Goal: Task Accomplishment & Management: Manage account settings

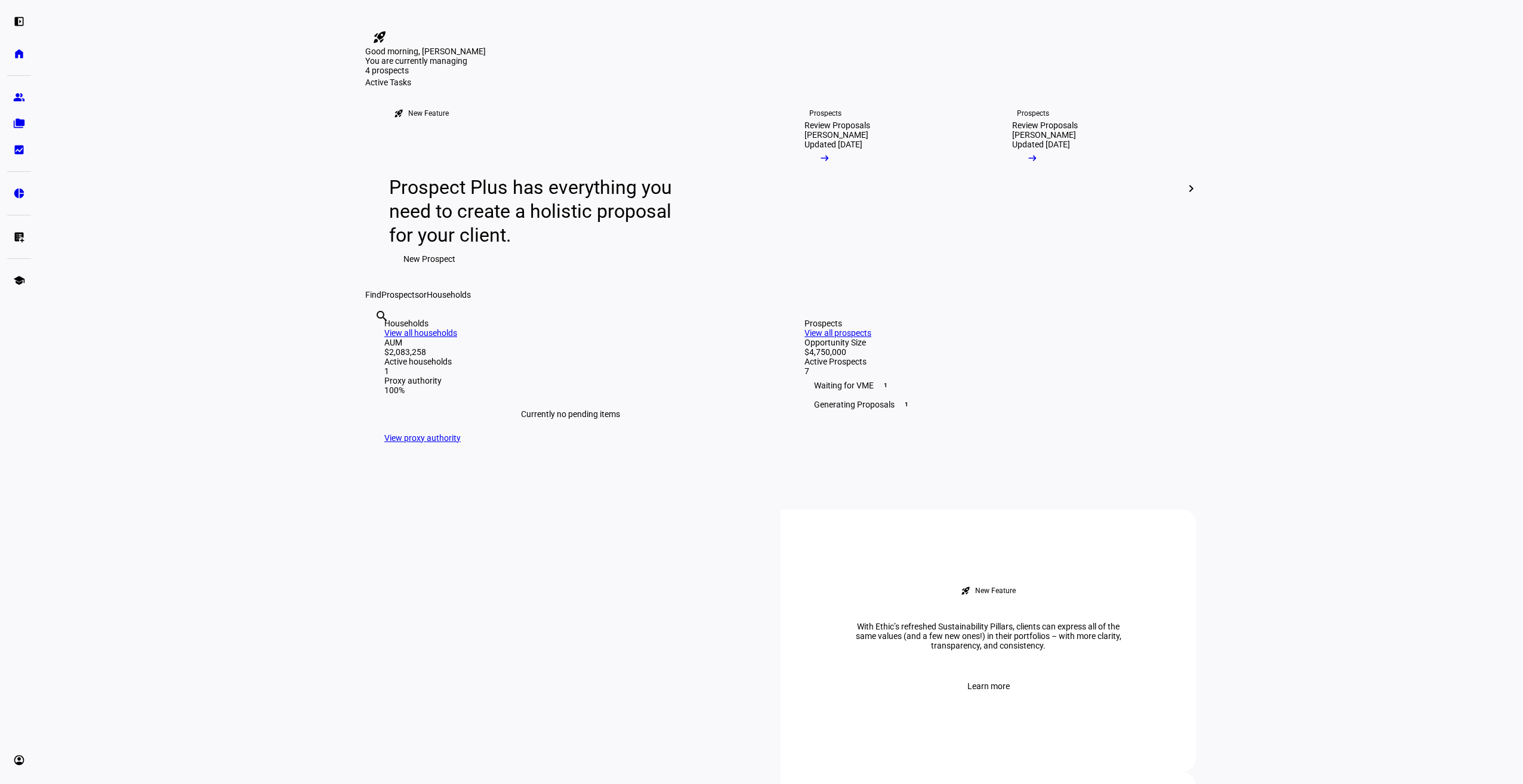
click at [781, 280] on div "Prospects Review Proposals [PERSON_NAME] Updated [DATE] arrow_right_alt" at bounding box center [884, 188] width 208 height 203
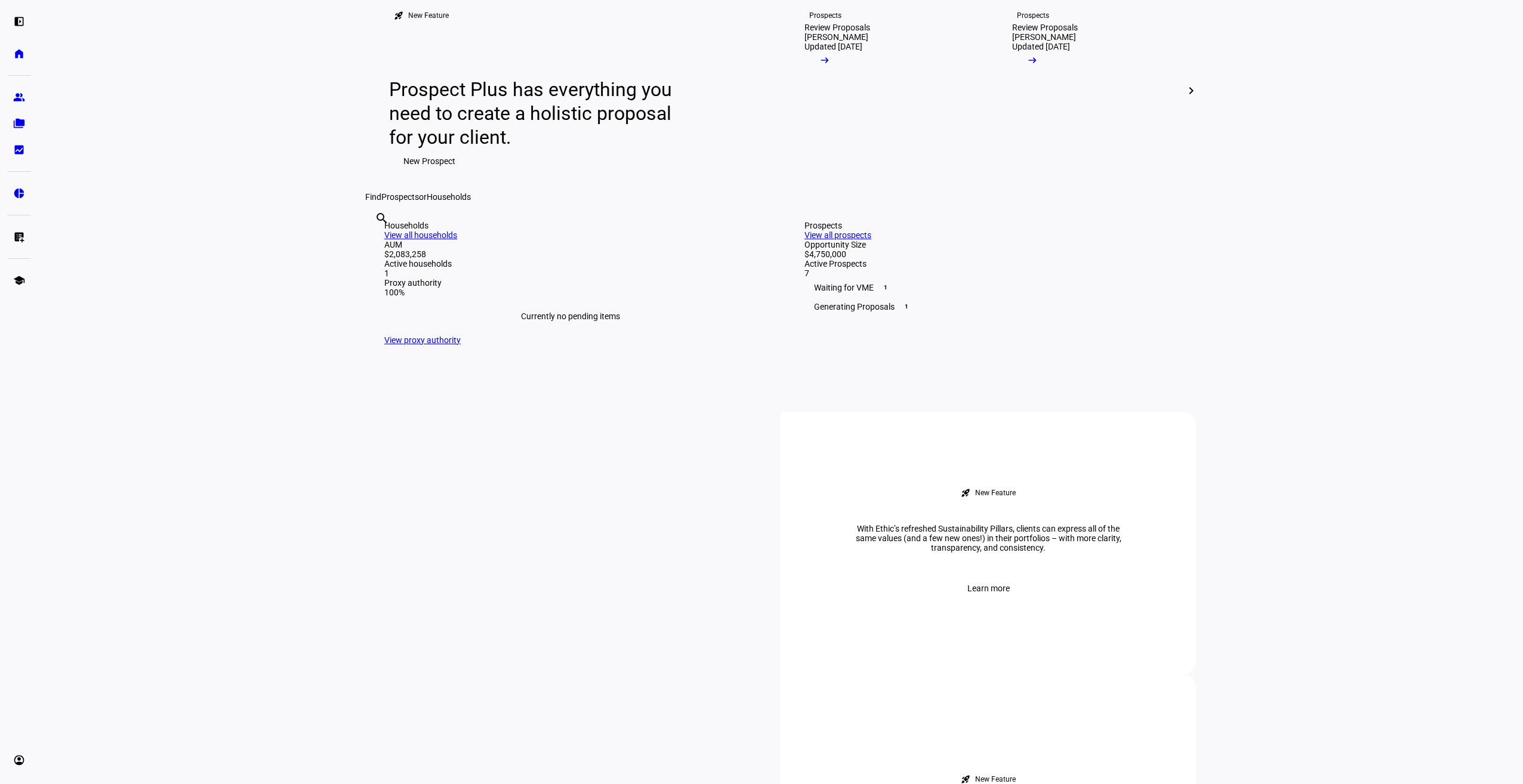
scroll to position [119, 0]
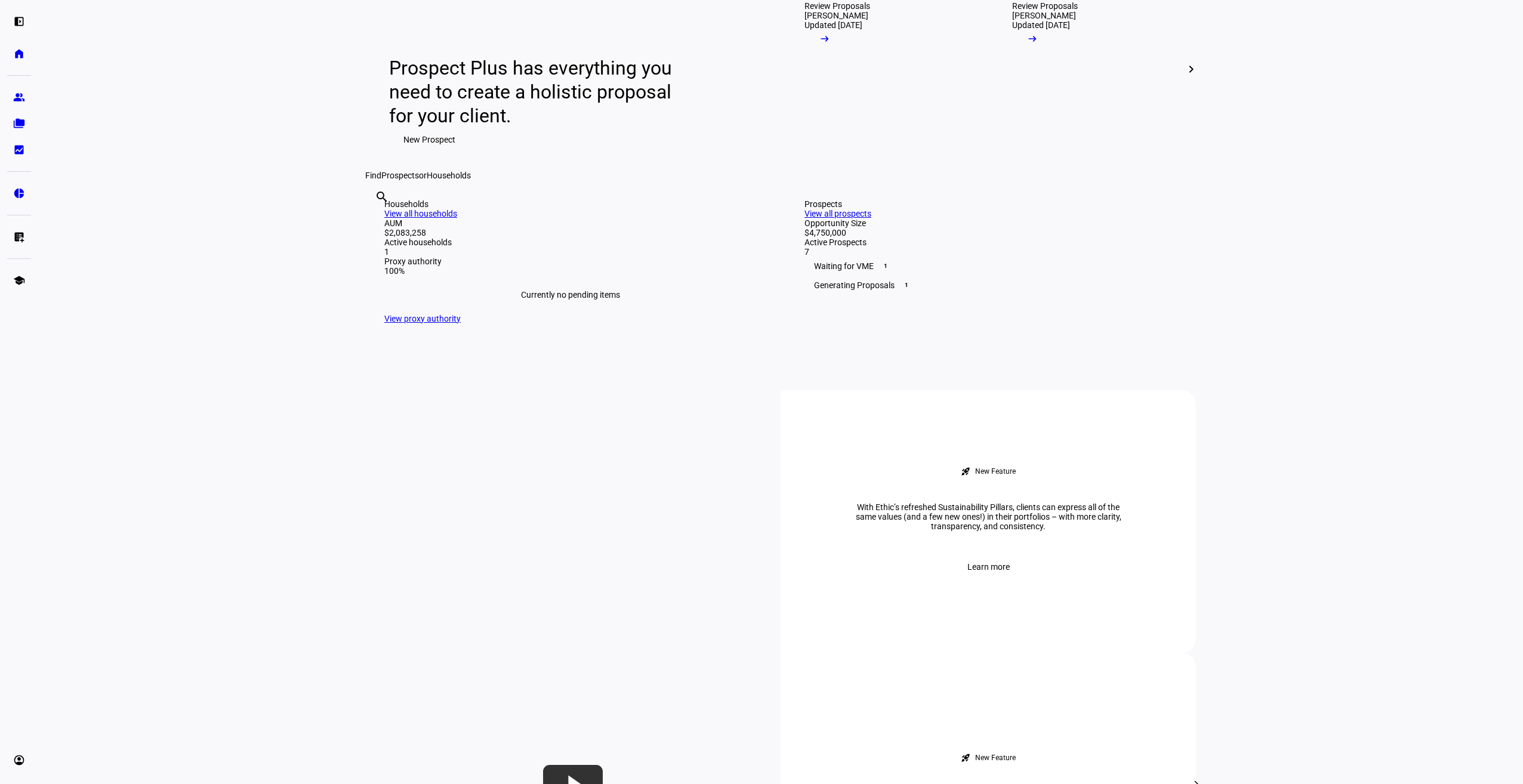
click at [1191, 76] on mat-icon "chevron_right" at bounding box center [1191, 68] width 14 height 14
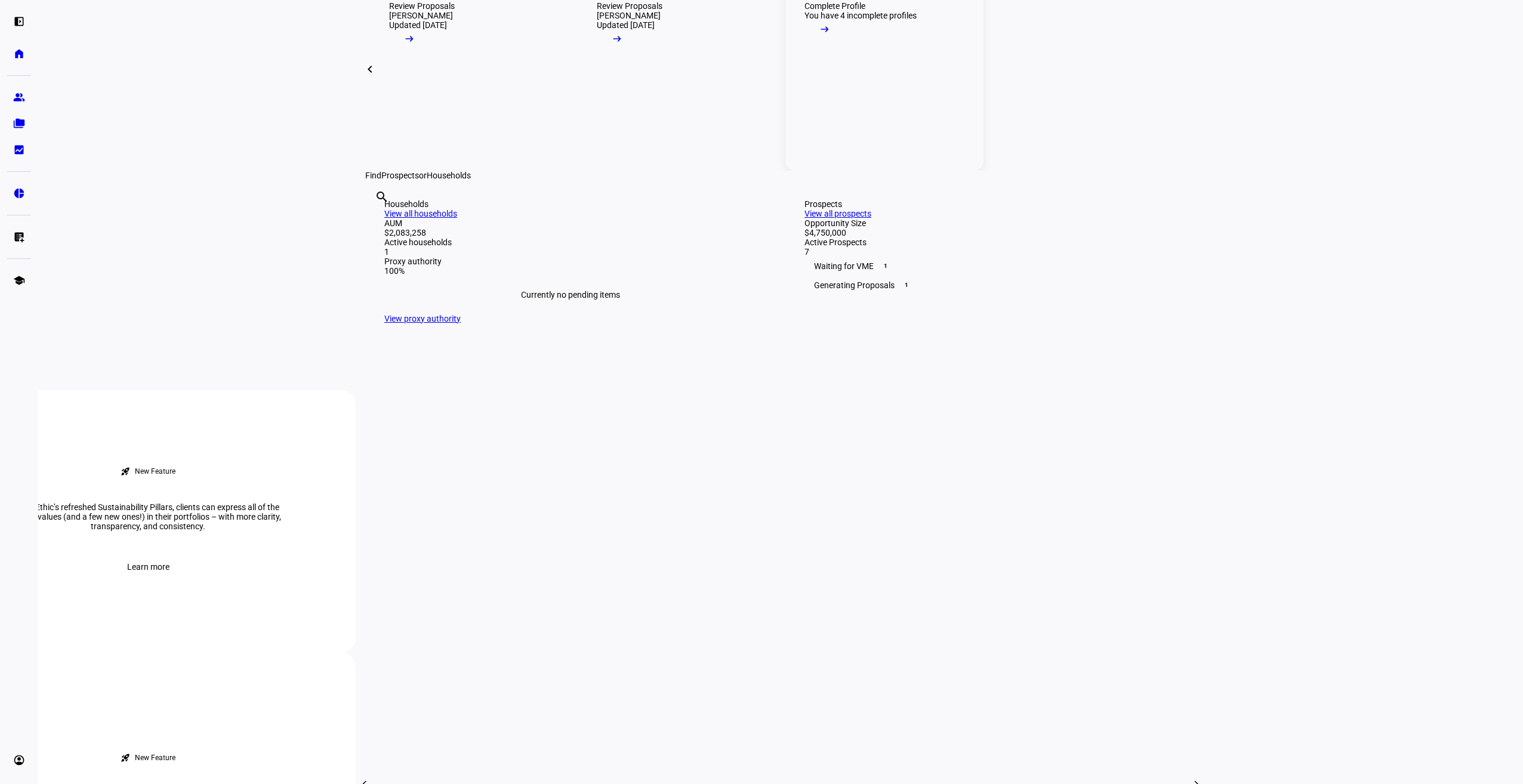
click at [831, 35] on mat-icon "arrow_right_alt" at bounding box center [825, 29] width 12 height 12
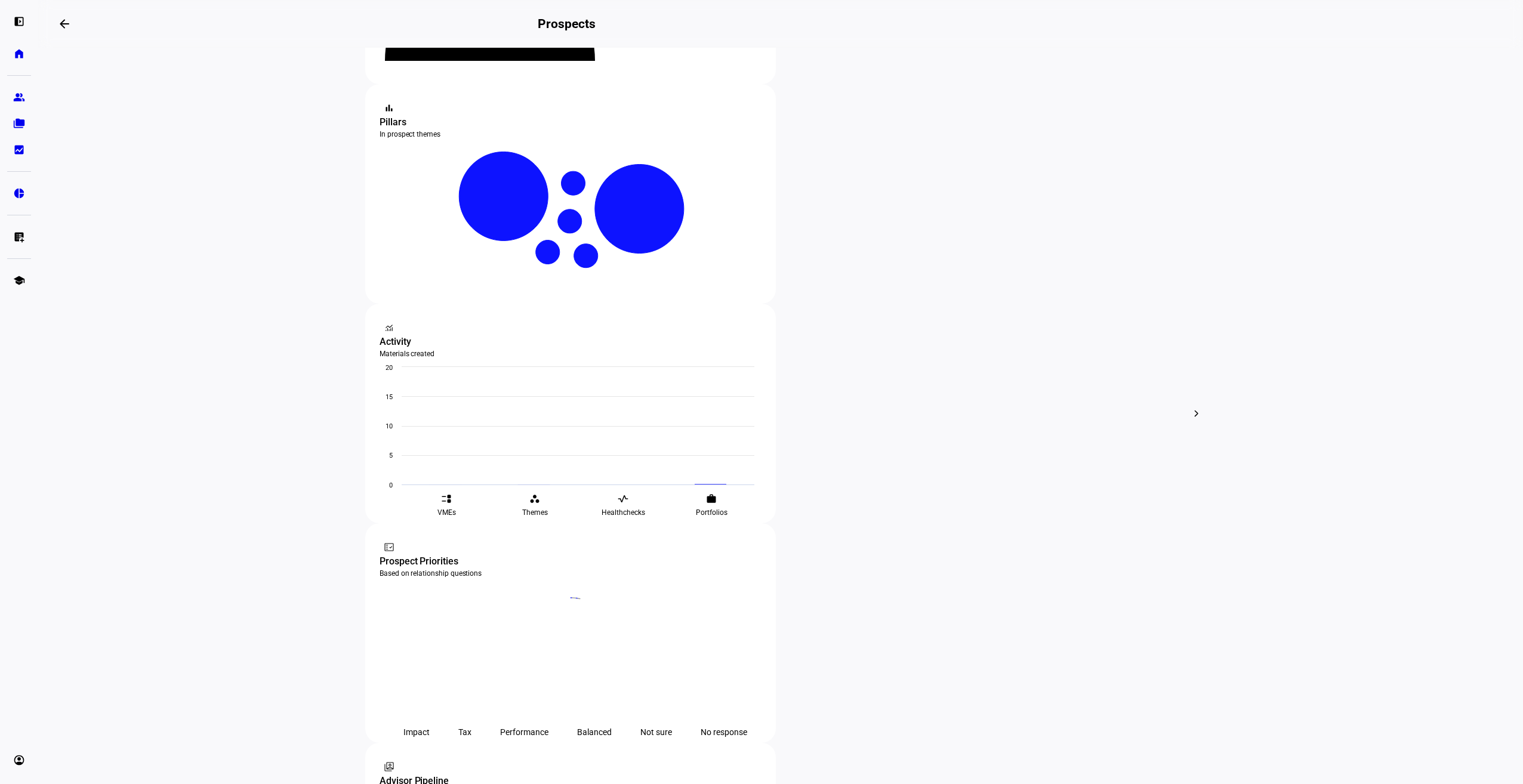
scroll to position [202, 0]
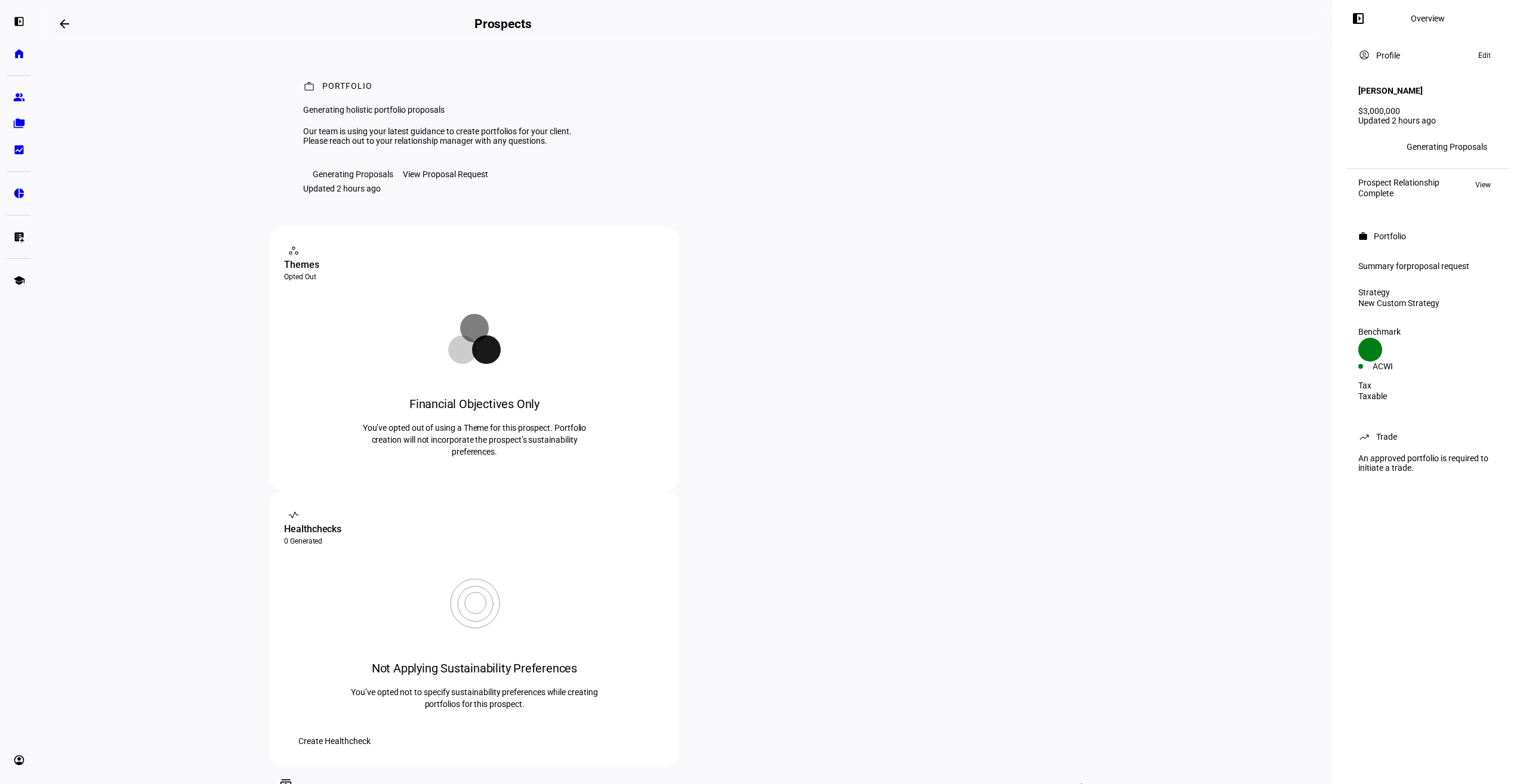
click at [417, 179] on div "View Proposal Request" at bounding box center [445, 174] width 85 height 9
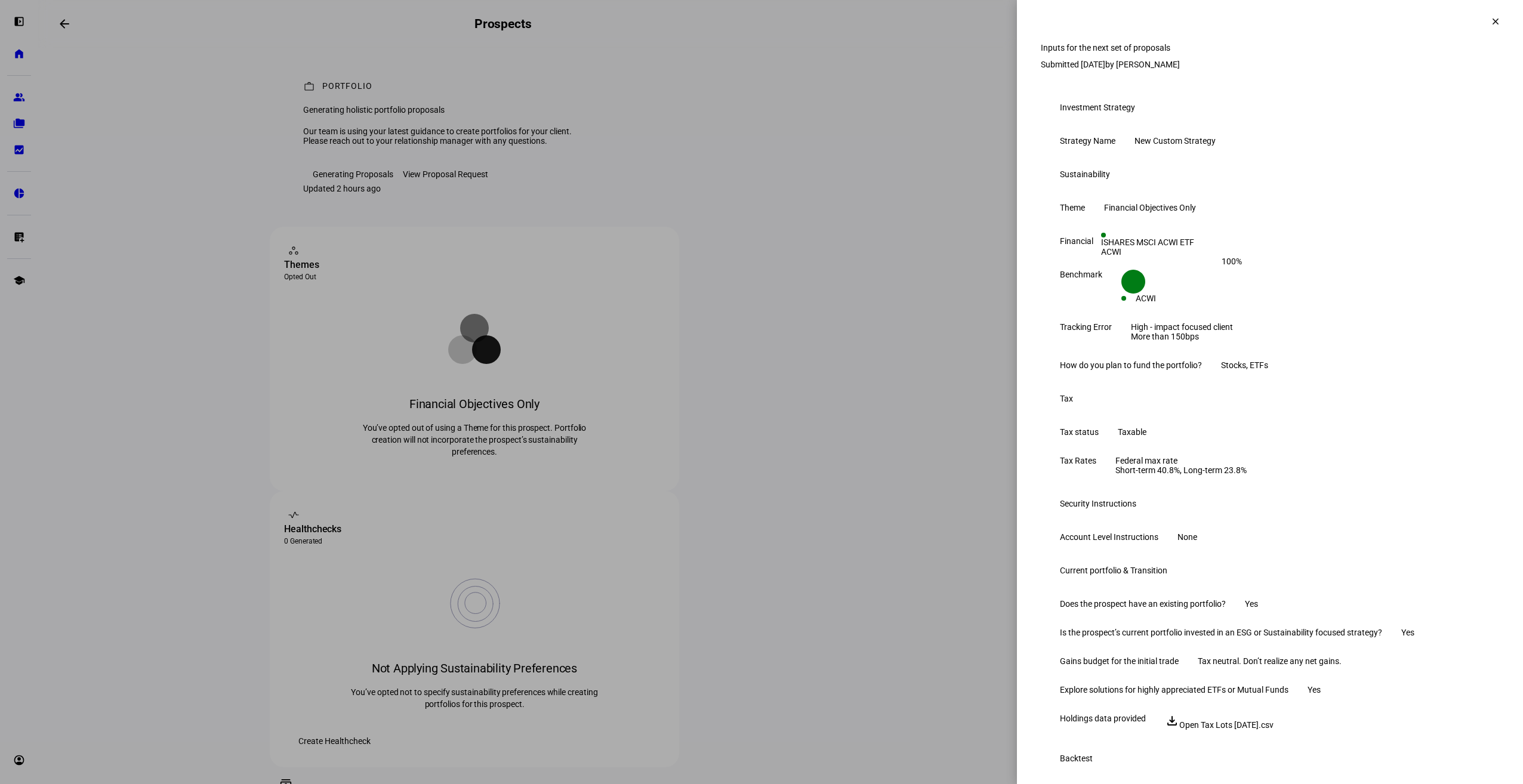
click at [200, 252] on div at bounding box center [762, 392] width 1523 height 784
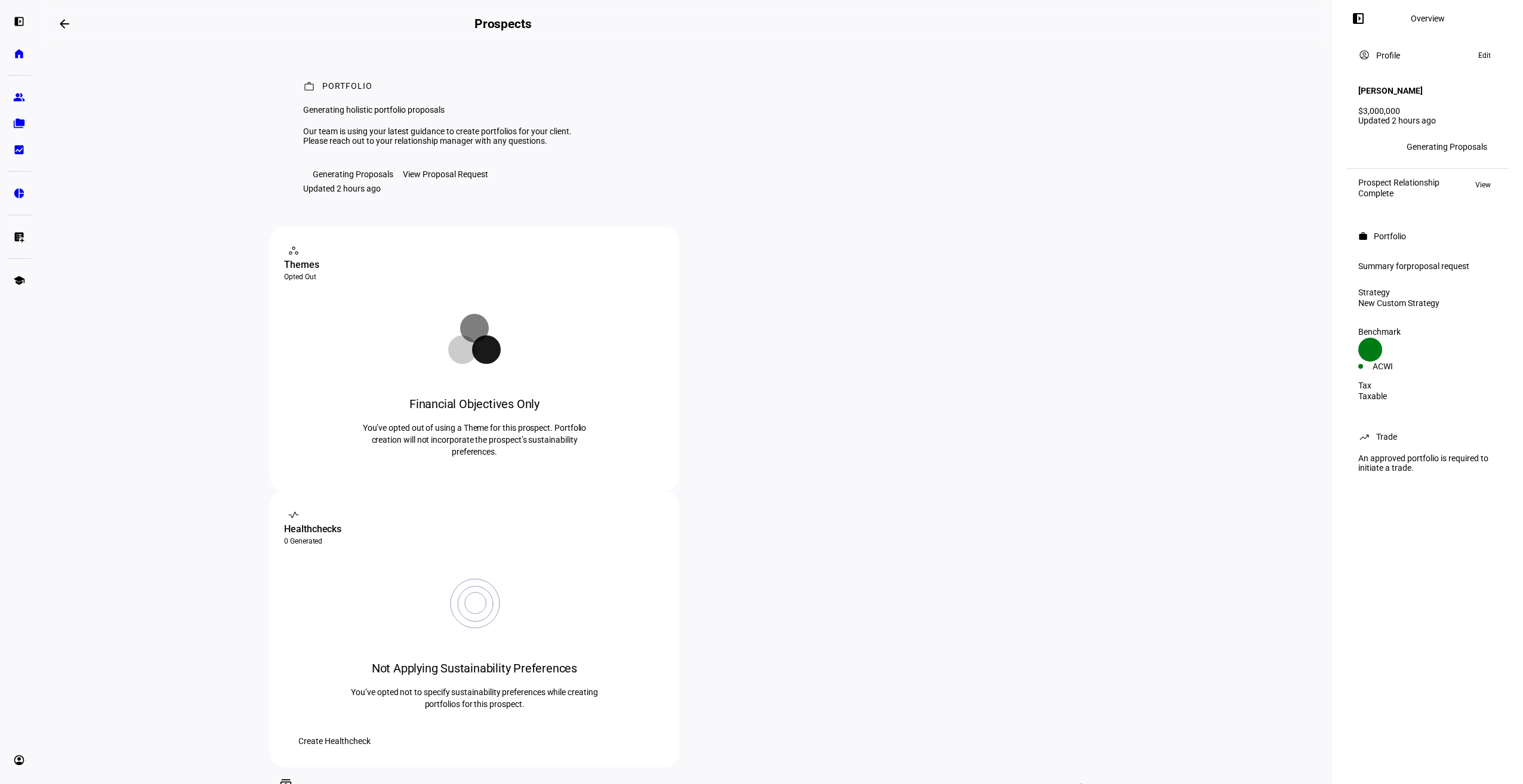
click at [449, 179] on div "View Proposal Request" at bounding box center [445, 174] width 85 height 9
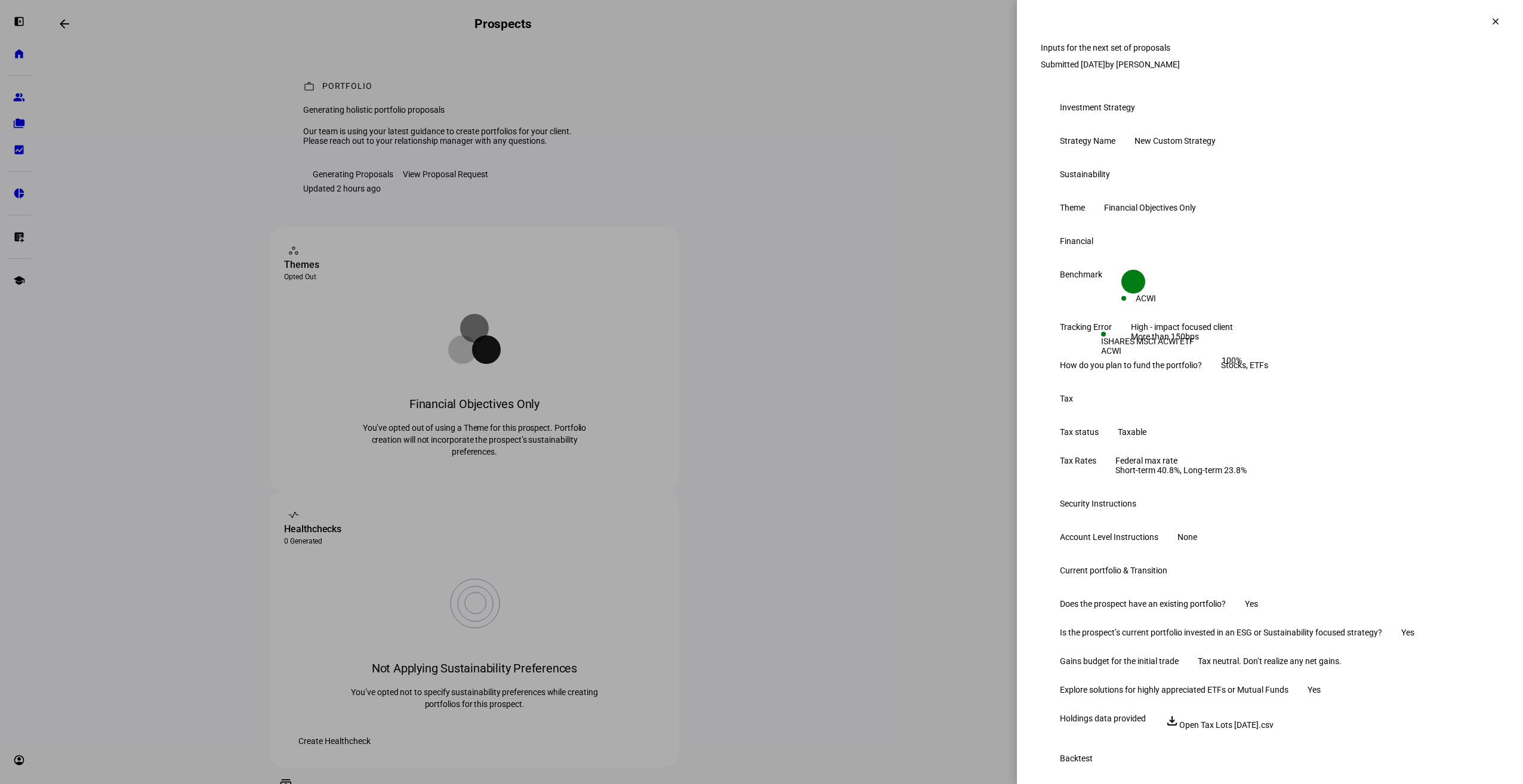
click at [82, 422] on div at bounding box center [762, 392] width 1523 height 784
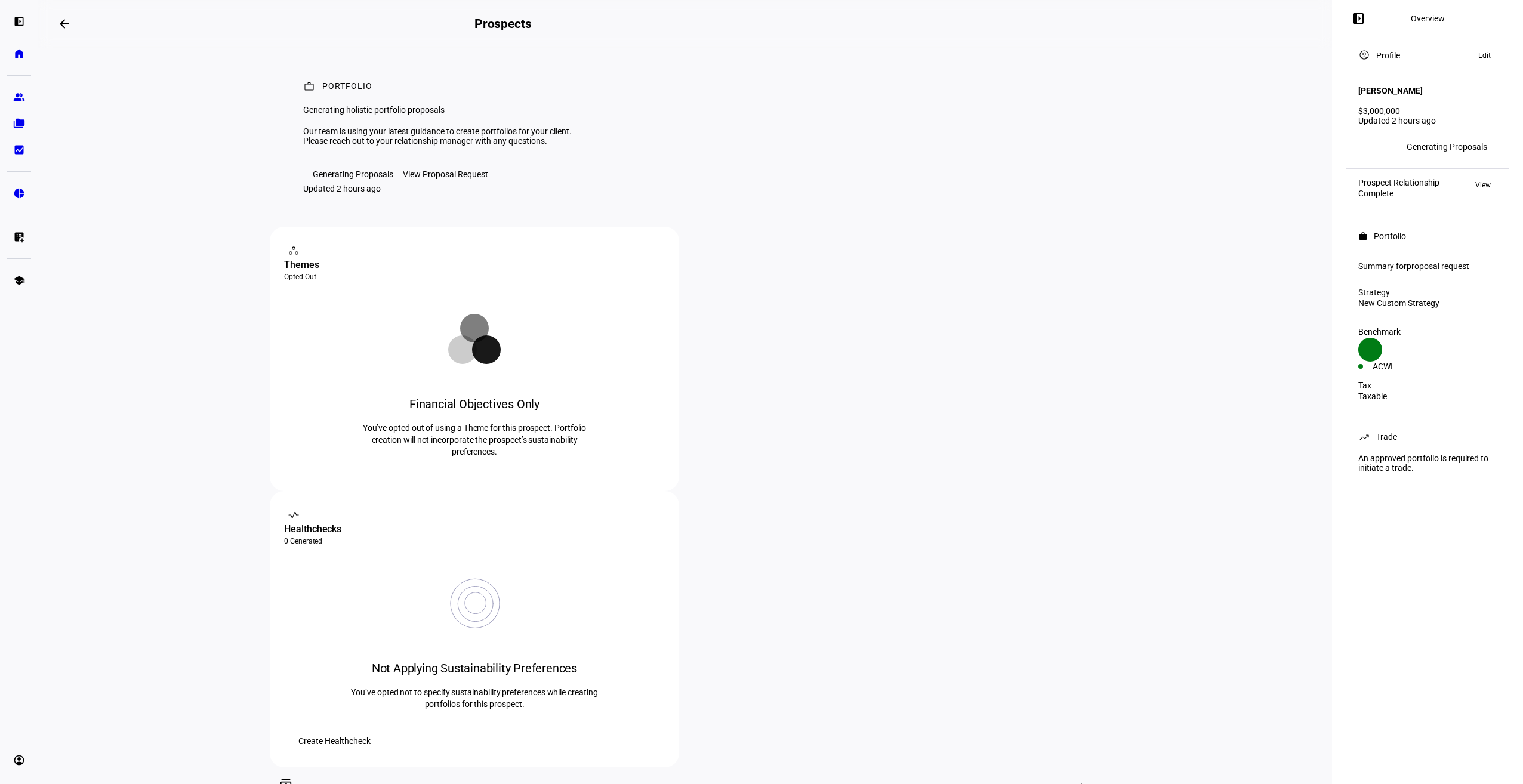
click at [1486, 55] on span "Edit" at bounding box center [1484, 55] width 13 height 14
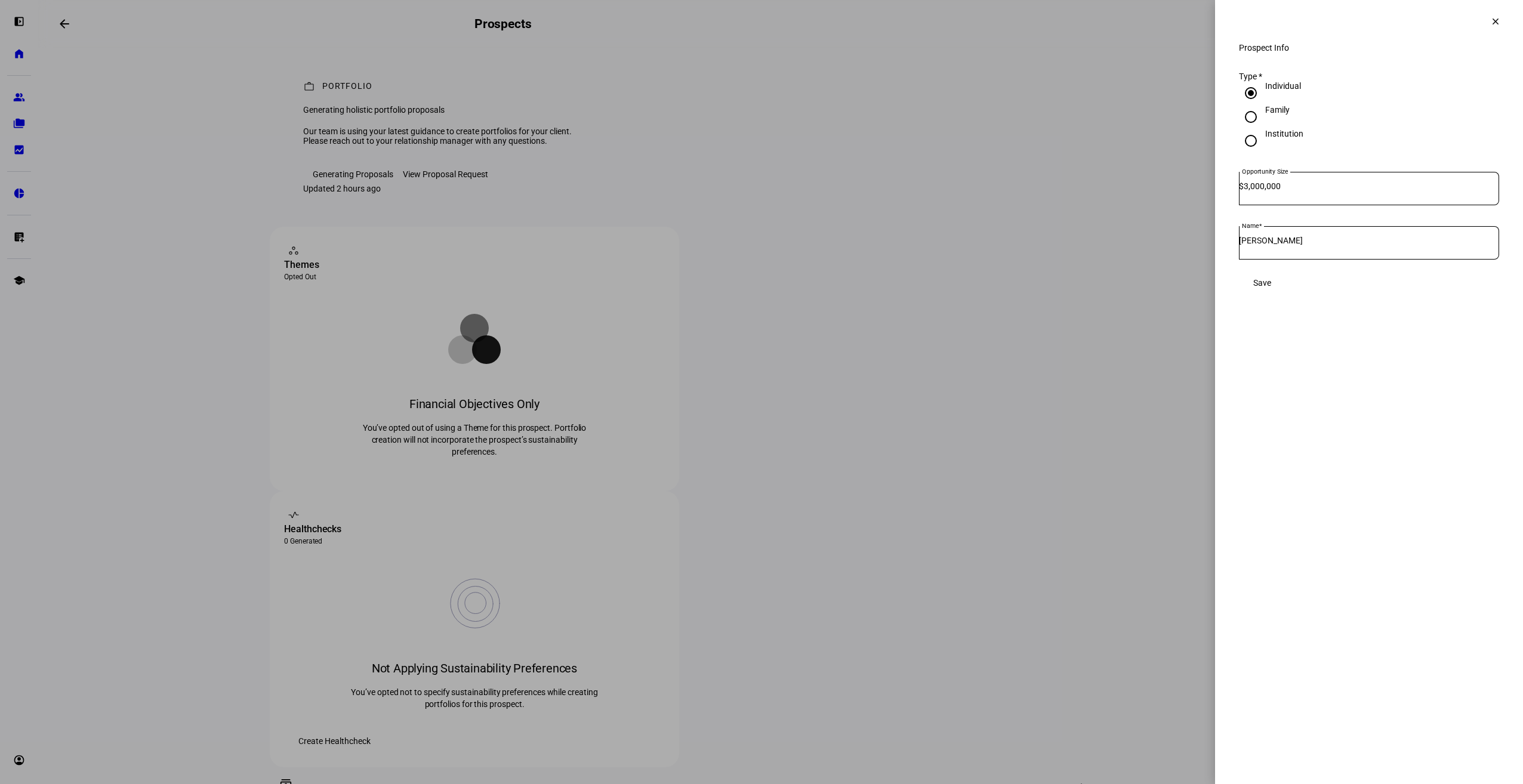
click at [1490, 26] on mat-icon "clear" at bounding box center [1495, 21] width 11 height 11
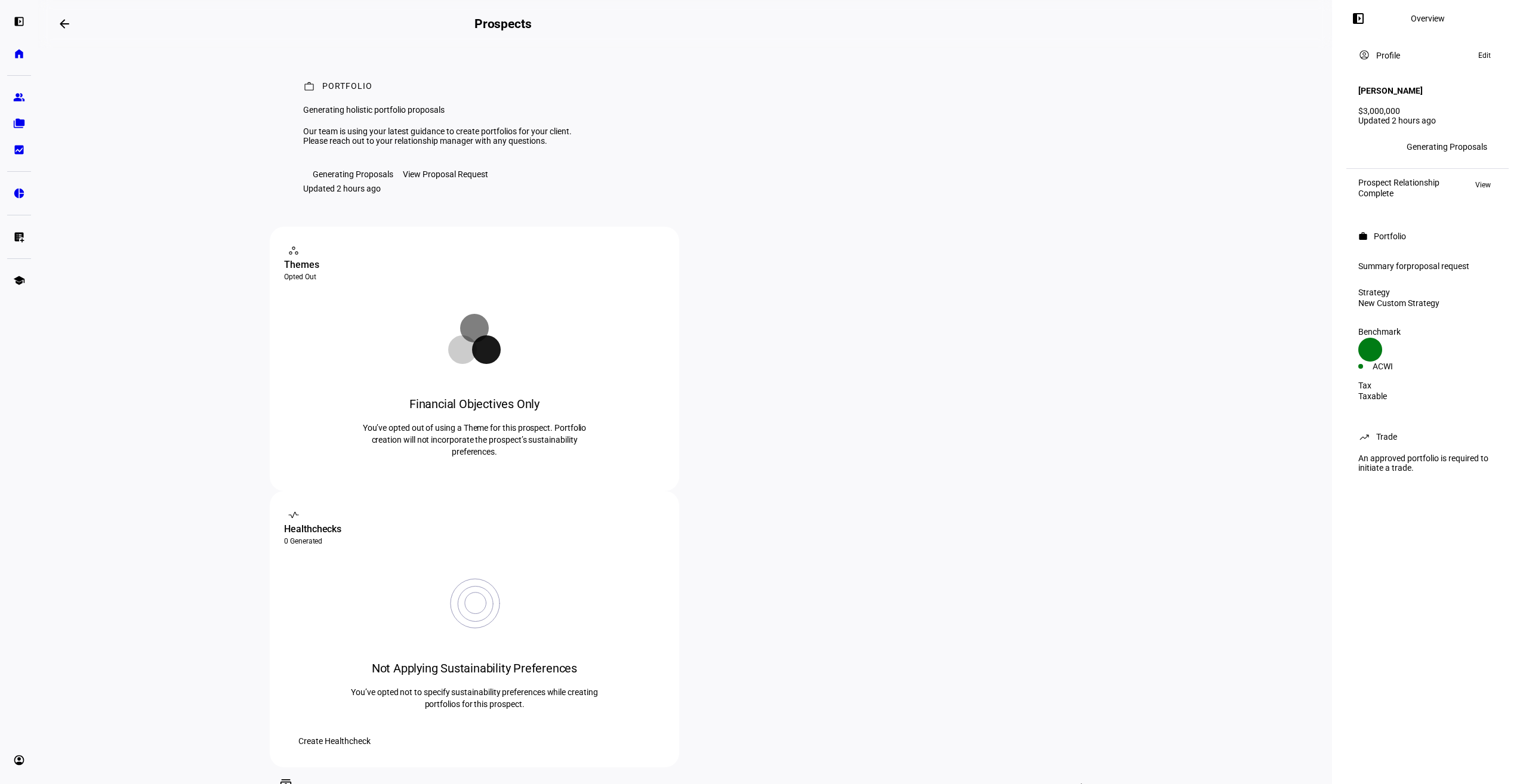
click at [1425, 261] on span "proposal request" at bounding box center [1438, 266] width 63 height 9
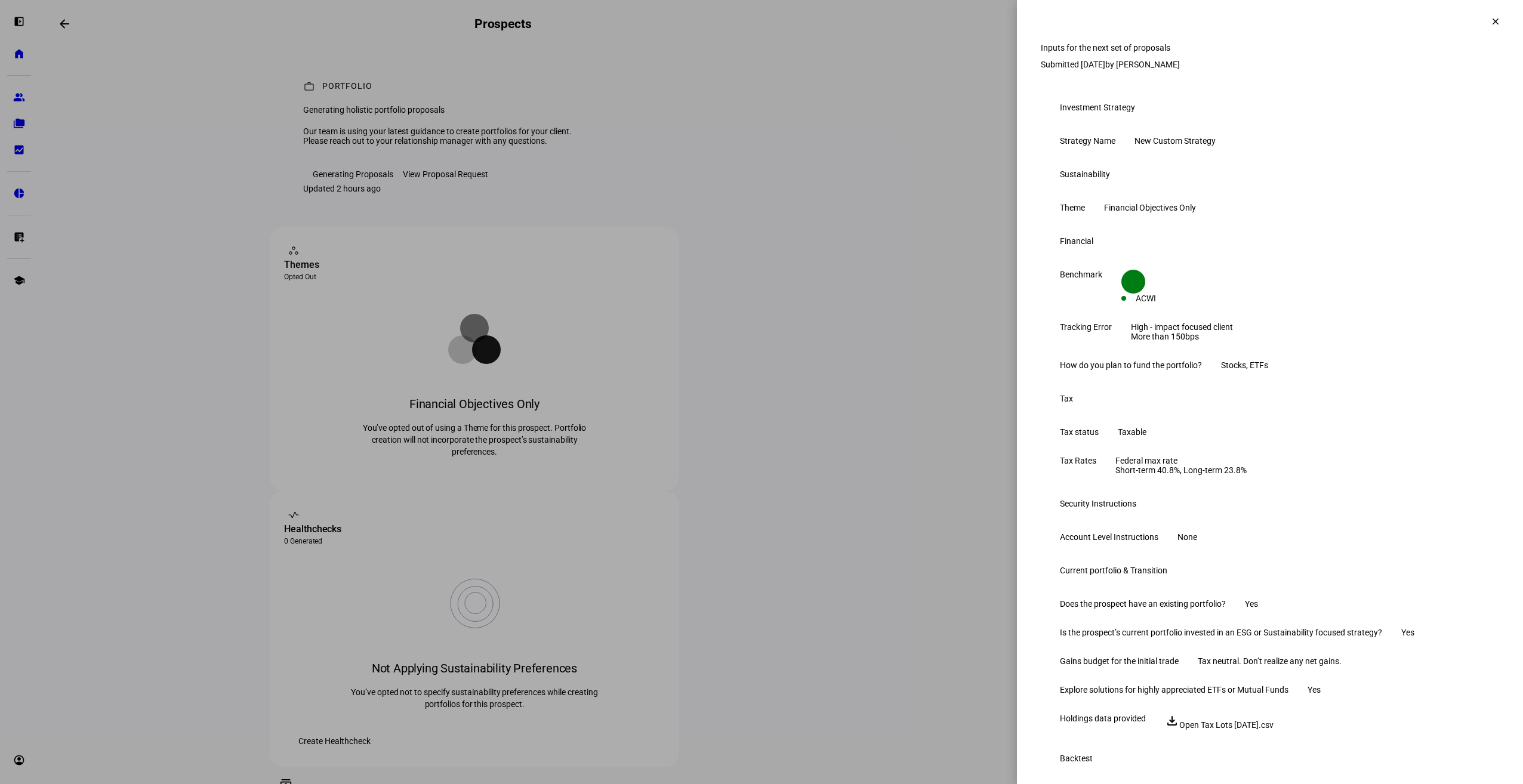
click at [1490, 18] on span at bounding box center [1495, 22] width 28 height 28
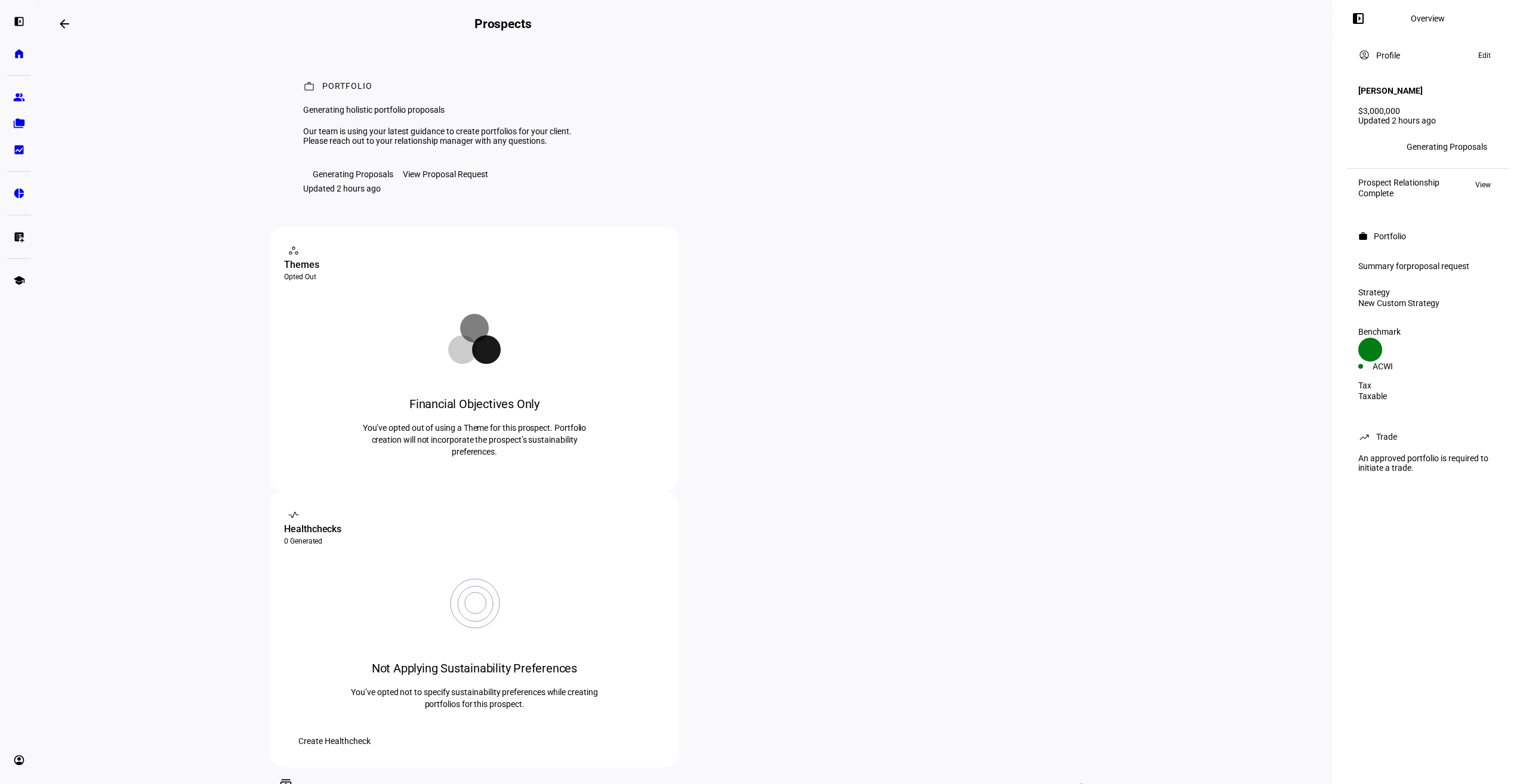
click at [139, 414] on eth-layout-page-content "arrow_backwards Prospects Overview left_panel_close work Portfolio Generating h…" at bounding box center [686, 392] width 1294 height 784
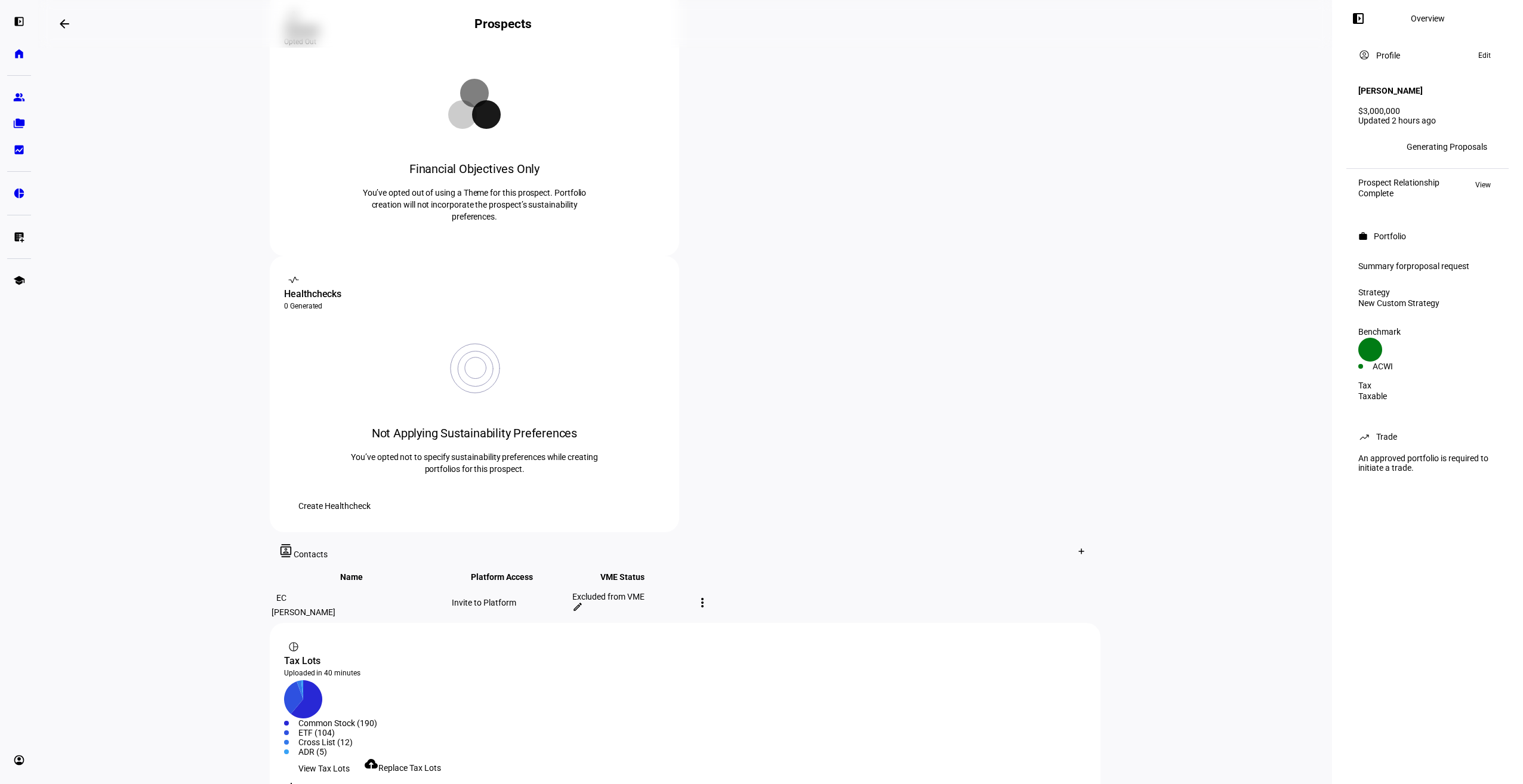
scroll to position [239, 0]
click at [583, 598] on mat-icon "edit" at bounding box center [577, 603] width 11 height 11
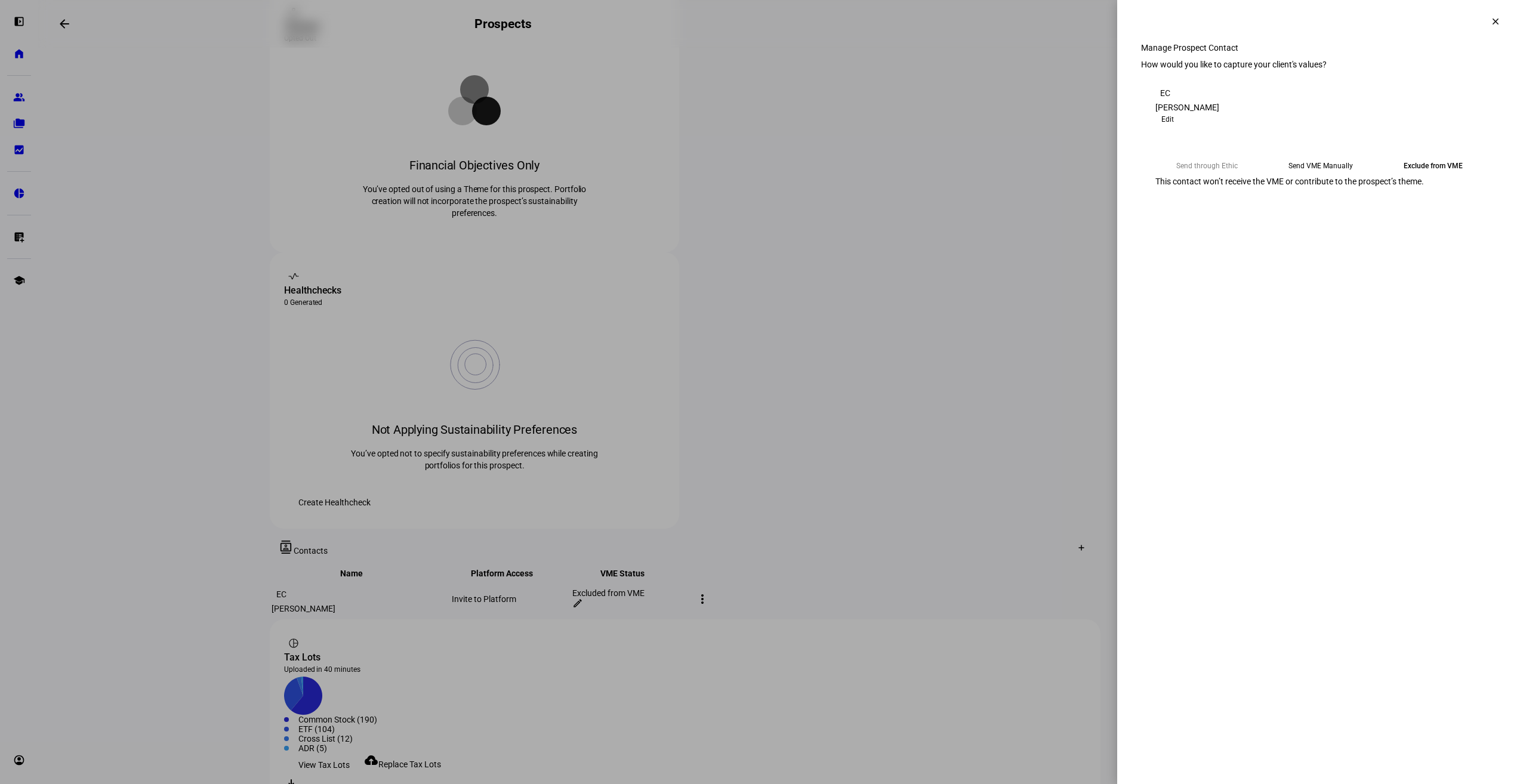
click at [1317, 177] on eth-mega-radio-button "Send VME Manually" at bounding box center [1320, 166] width 104 height 22
click at [1197, 205] on span "Copy Link" at bounding box center [1181, 195] width 32 height 19
click at [1490, 22] on mat-icon "clear" at bounding box center [1495, 21] width 11 height 11
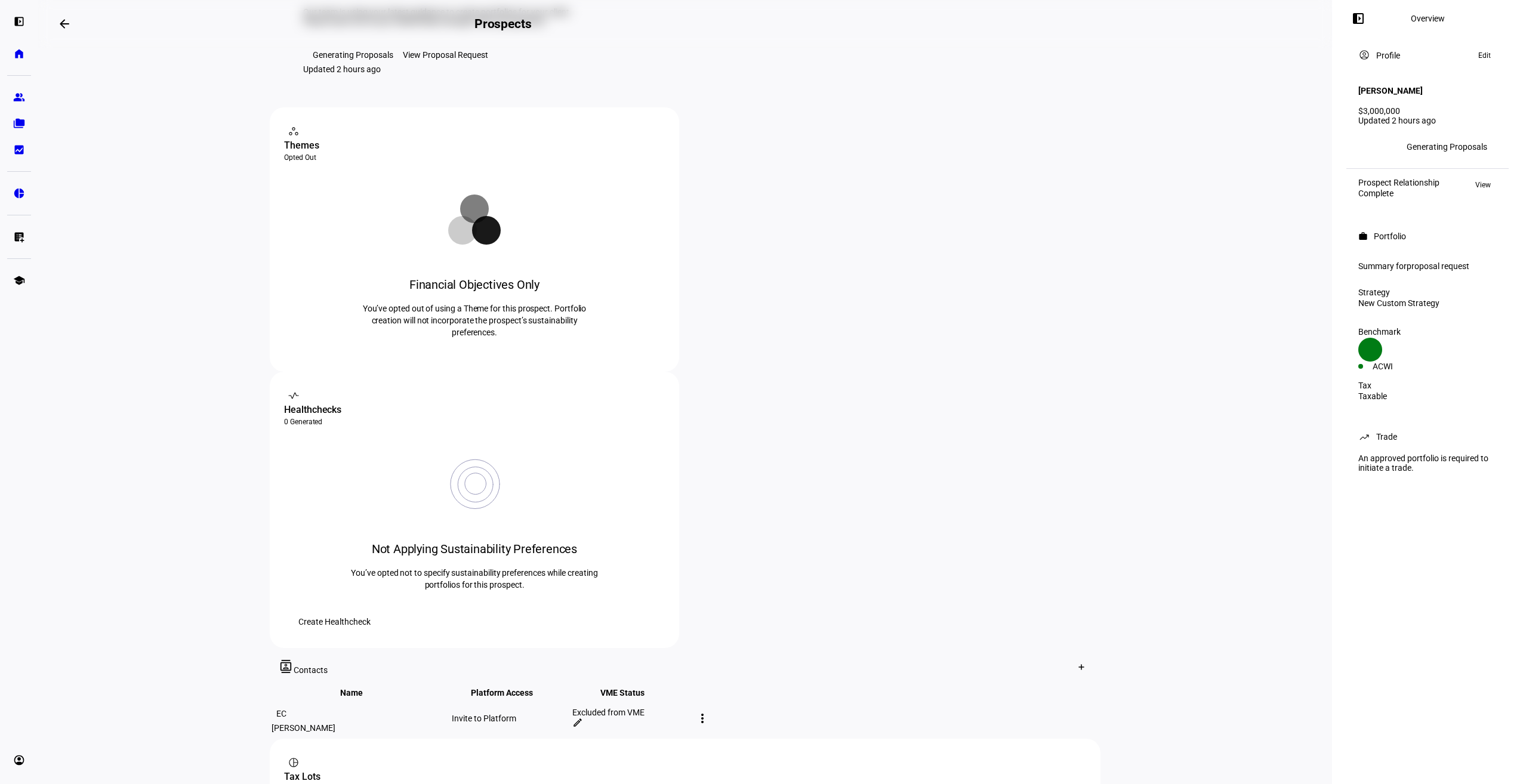
scroll to position [179, 0]
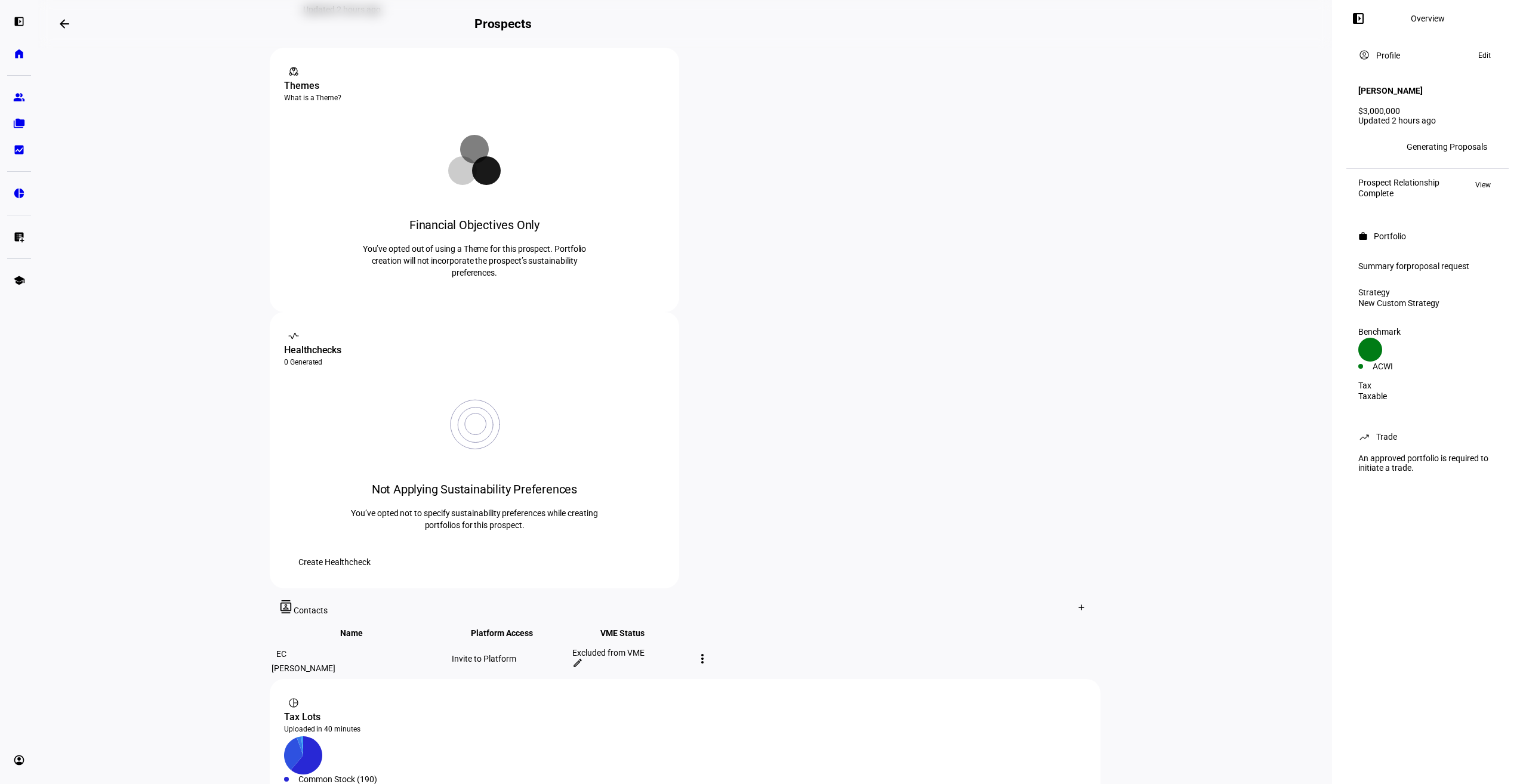
click at [321, 93] on div "Themes" at bounding box center [474, 85] width 381 height 14
click at [651, 76] on icon at bounding box center [655, 72] width 8 height 8
click at [1266, 242] on eth-layout-page-content "arrow_backwards Prospects Overview left_panel_close work Portfolio Generating h…" at bounding box center [686, 392] width 1294 height 784
click at [1237, 488] on eth-layout-page-content "arrow_backwards Prospects Overview left_panel_close work Portfolio Generating h…" at bounding box center [686, 392] width 1294 height 784
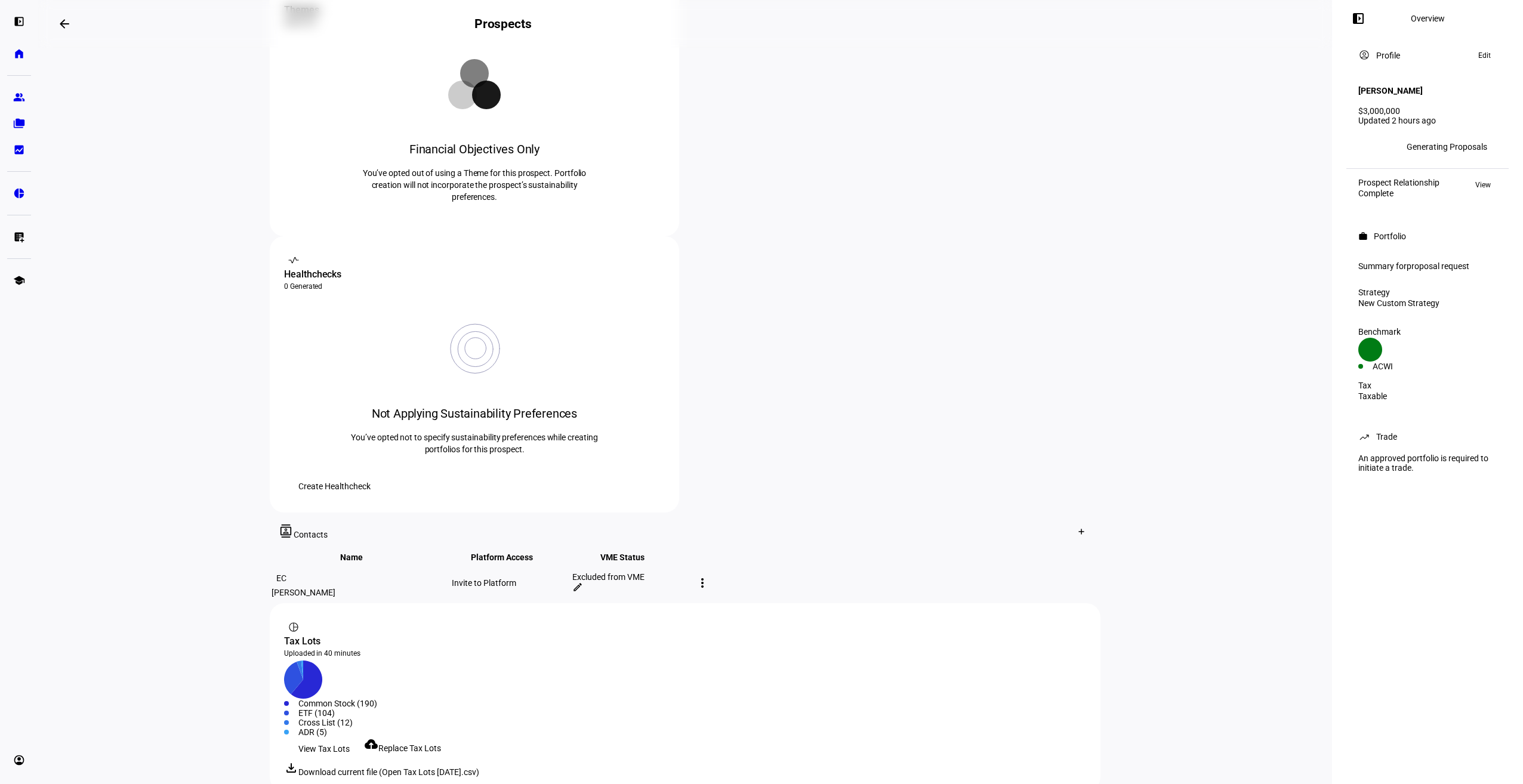
scroll to position [265, 0]
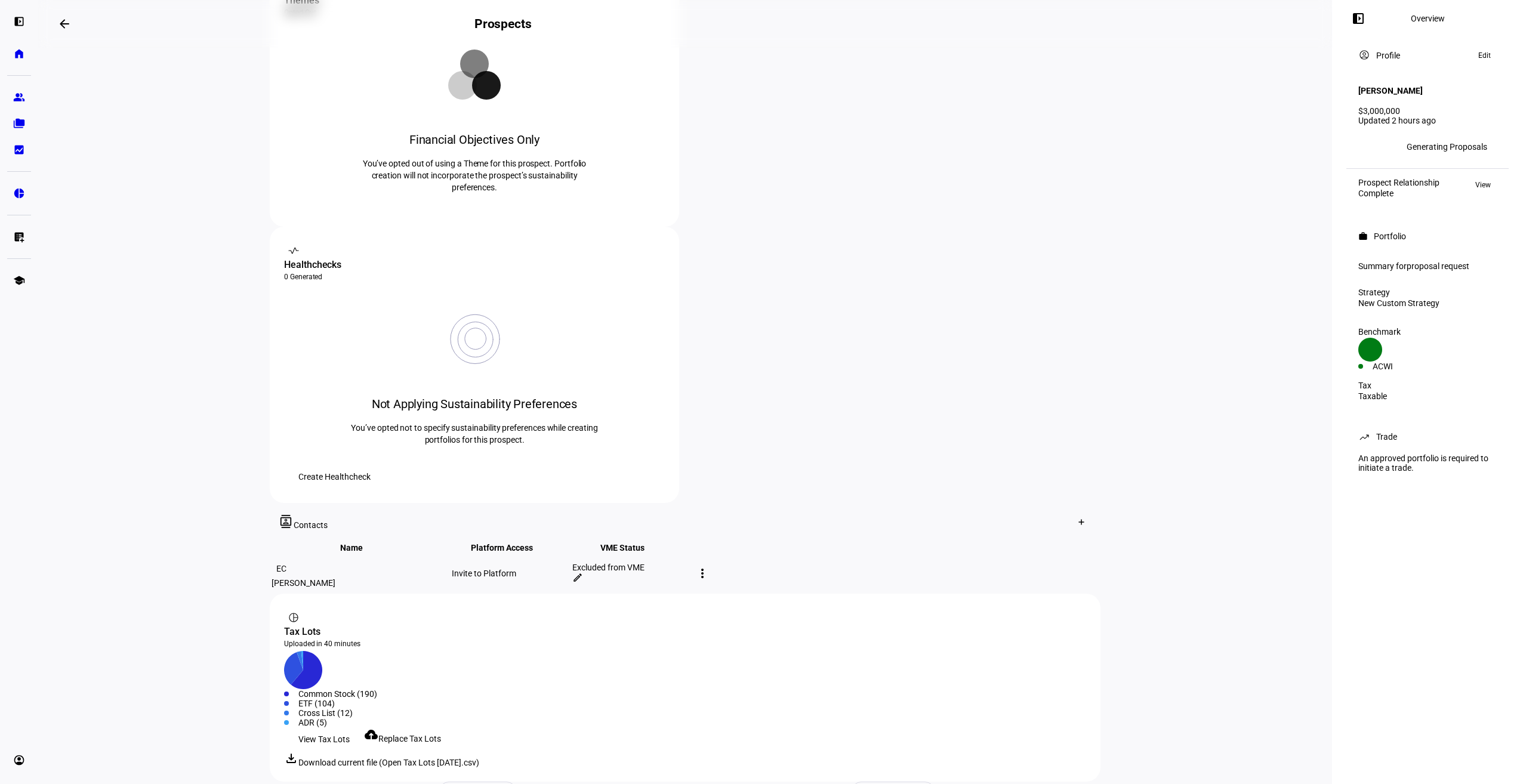
click at [583, 572] on mat-icon "edit" at bounding box center [577, 577] width 11 height 11
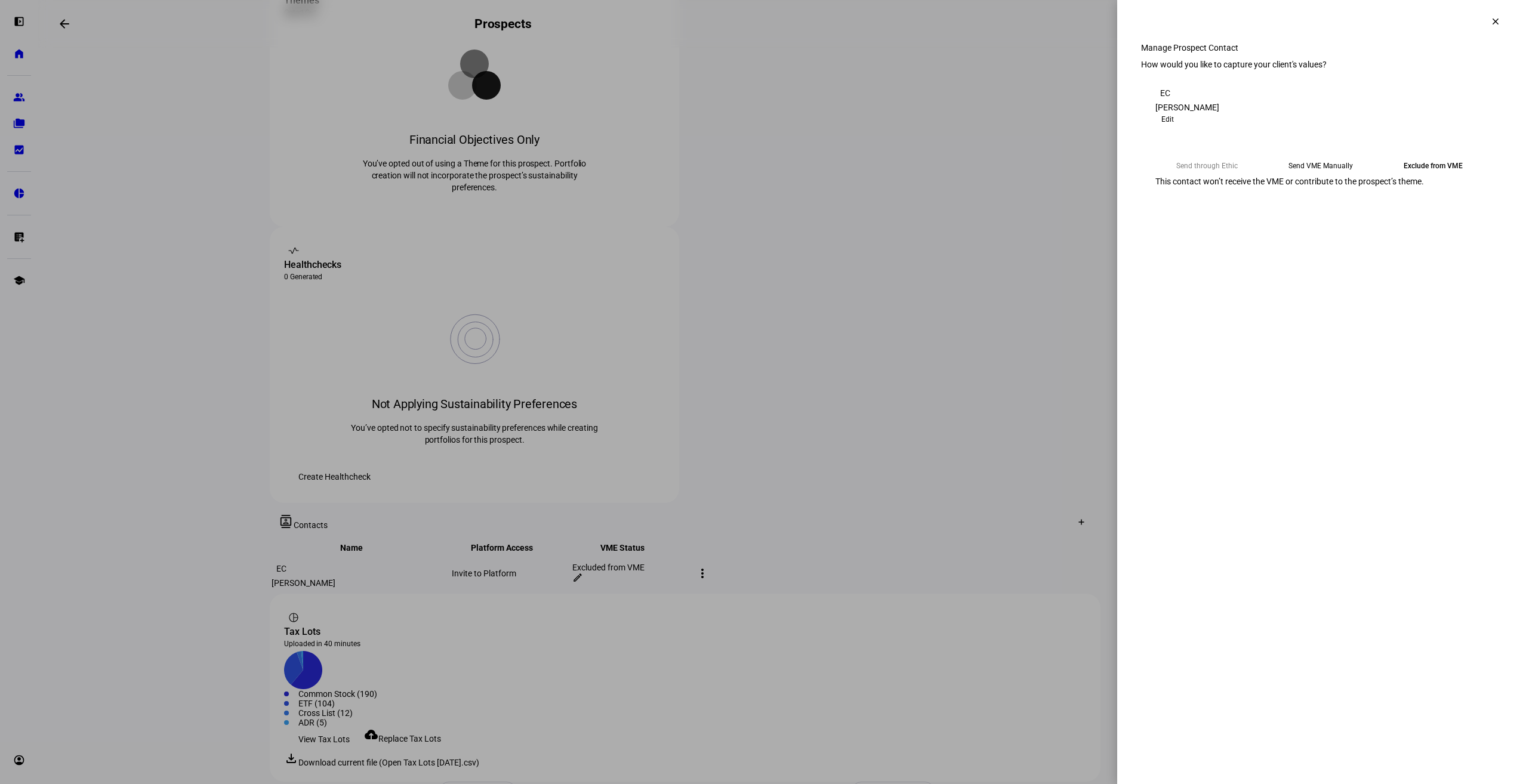
click at [1334, 177] on eth-mega-radio-button "Send VME Manually" at bounding box center [1320, 166] width 104 height 22
click at [1227, 244] on span "Submit Preferences" at bounding box center [1192, 231] width 72 height 24
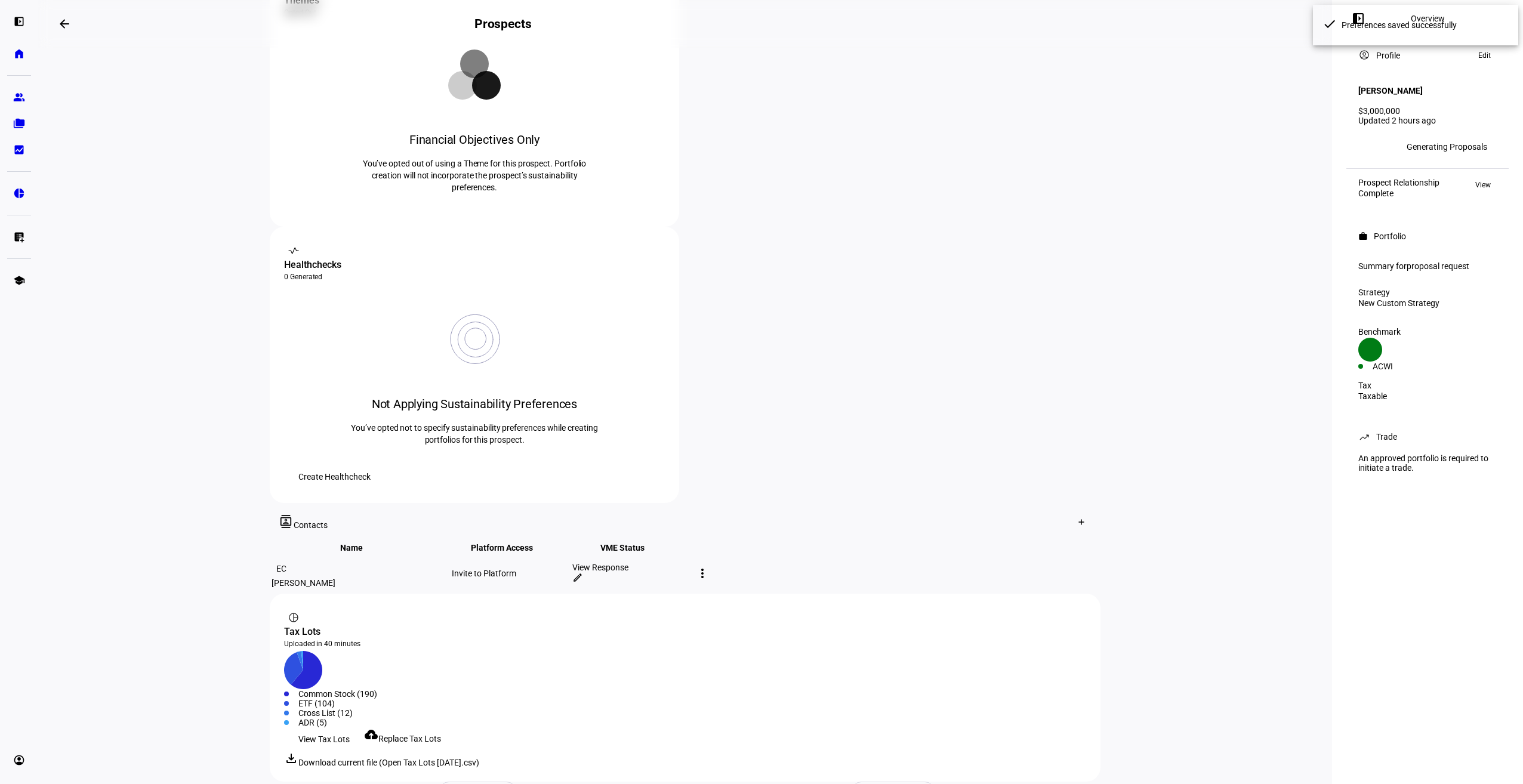
click at [830, 503] on mat-toolbar "contacts Contacts Create Contact" at bounding box center [685, 523] width 831 height 38
click at [691, 563] on div "View Response" at bounding box center [631, 567] width 119 height 9
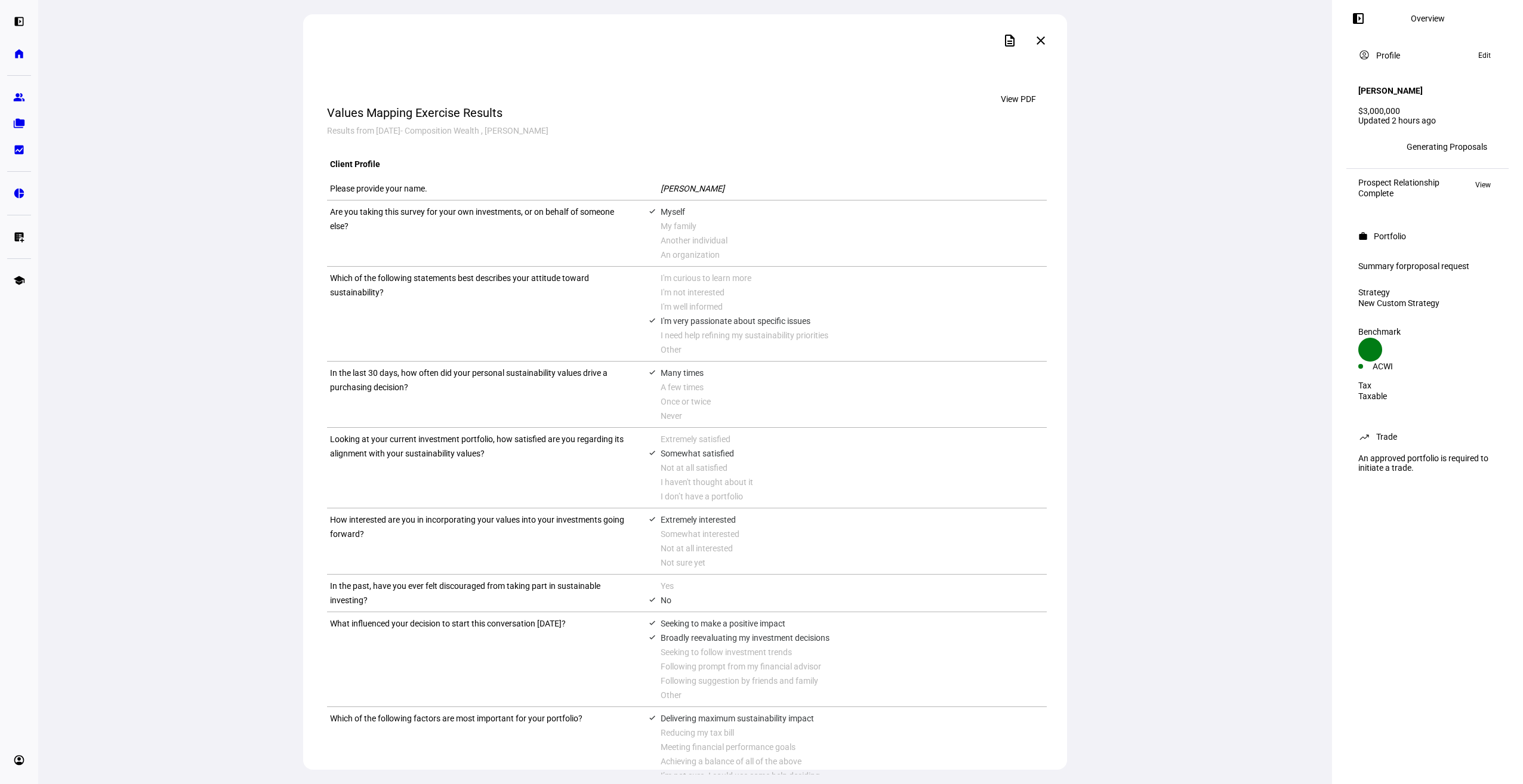
click at [1044, 38] on mat-icon "close" at bounding box center [1040, 40] width 14 height 14
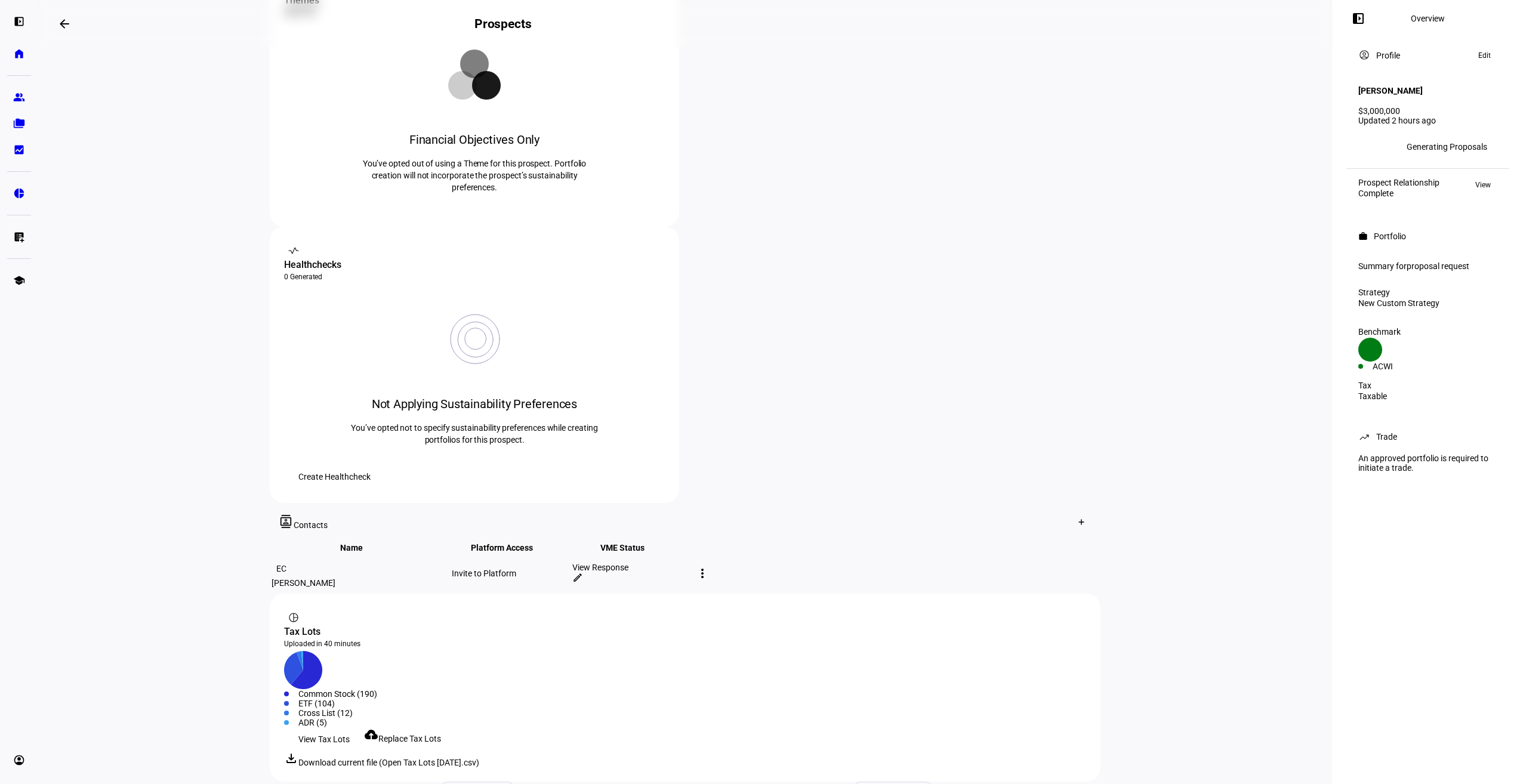
click at [1124, 409] on eth-layout-page-content "arrow_backwards Prospects Overview left_panel_close work Portfolio Generating h…" at bounding box center [686, 392] width 1294 height 784
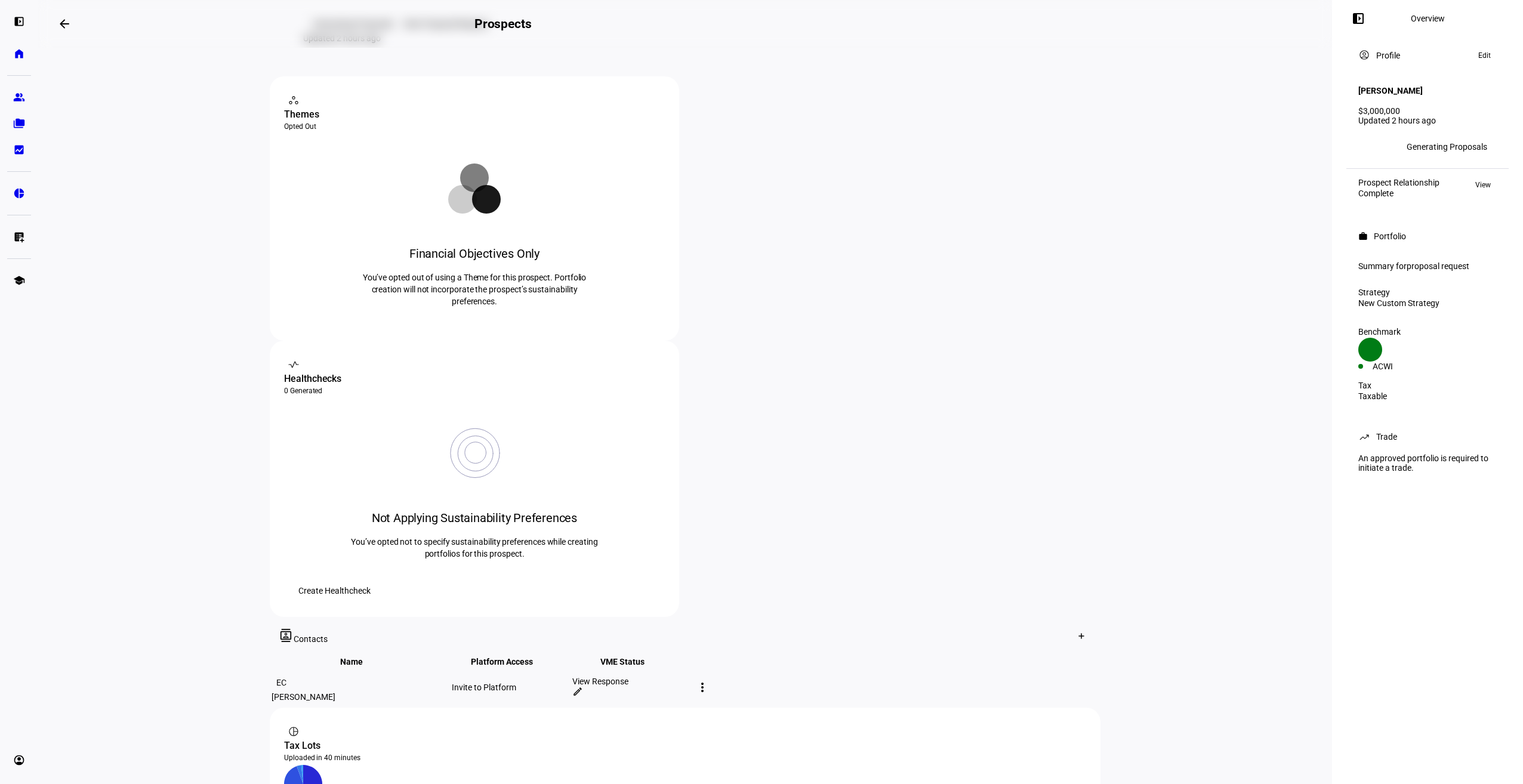
scroll to position [145, 0]
click at [371, 584] on span "Create Healthcheck" at bounding box center [334, 596] width 72 height 24
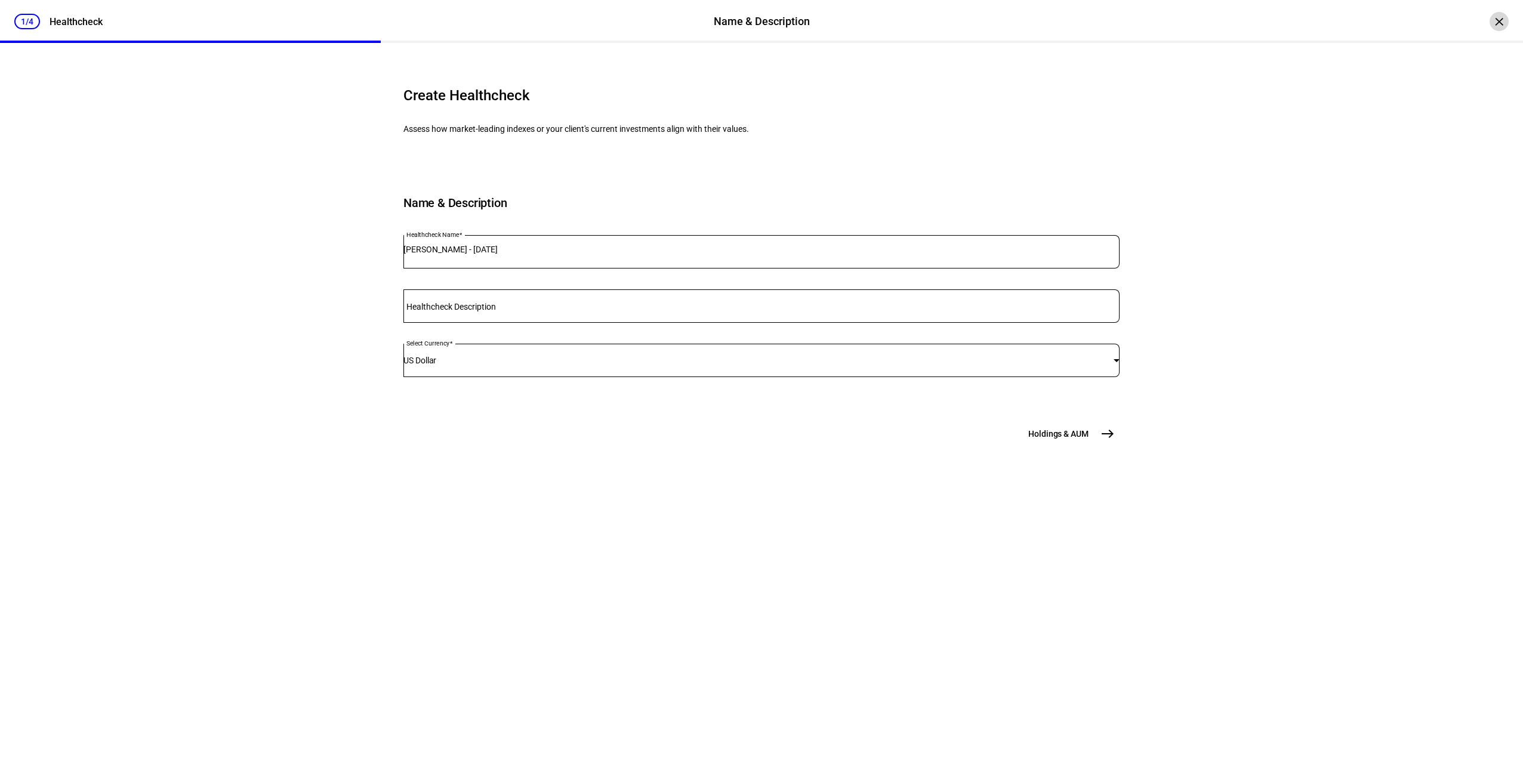
click at [1491, 23] on div "×" at bounding box center [1499, 21] width 19 height 19
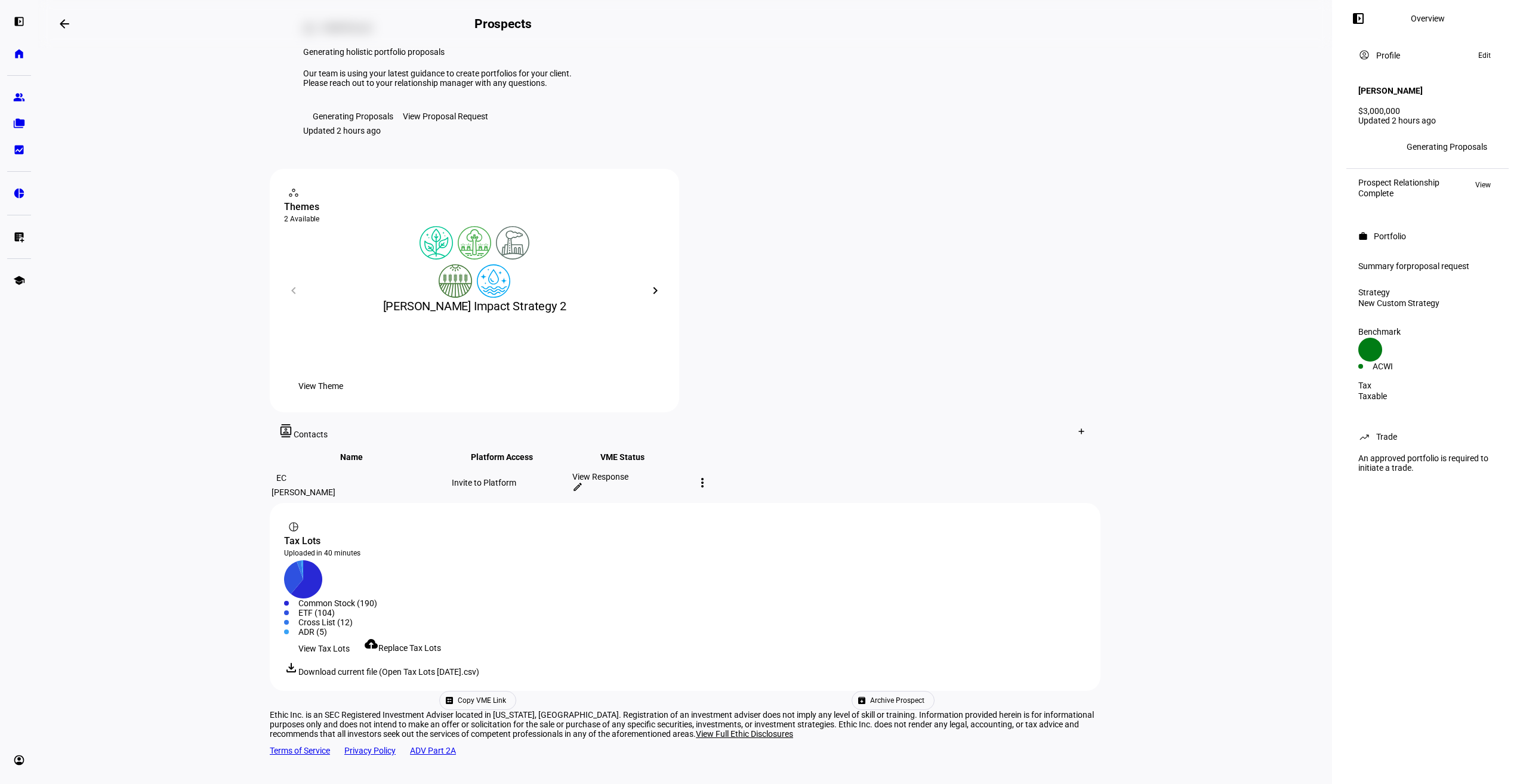
click at [1164, 274] on eth-layout-page-content "arrow_backwards Prospects Overview left_panel_close work Portfolio Generating h…" at bounding box center [686, 392] width 1294 height 784
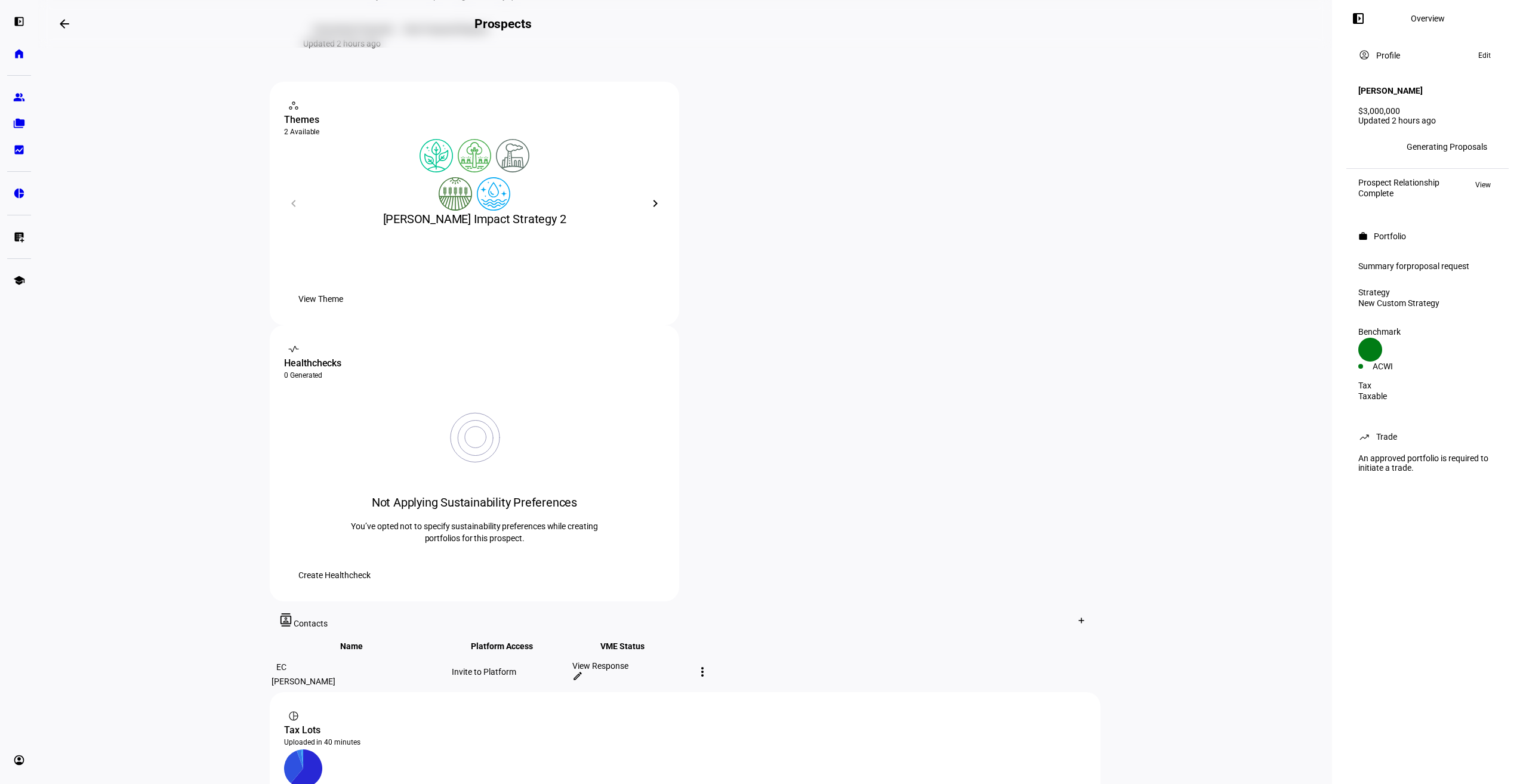
click at [290, 227] on div "[PERSON_NAME] Impact Strategy 2" at bounding box center [474, 219] width 381 height 17
click at [648, 210] on mat-icon "chevron_right" at bounding box center [655, 203] width 14 height 14
click at [290, 210] on mat-icon "chevron_left" at bounding box center [293, 203] width 14 height 14
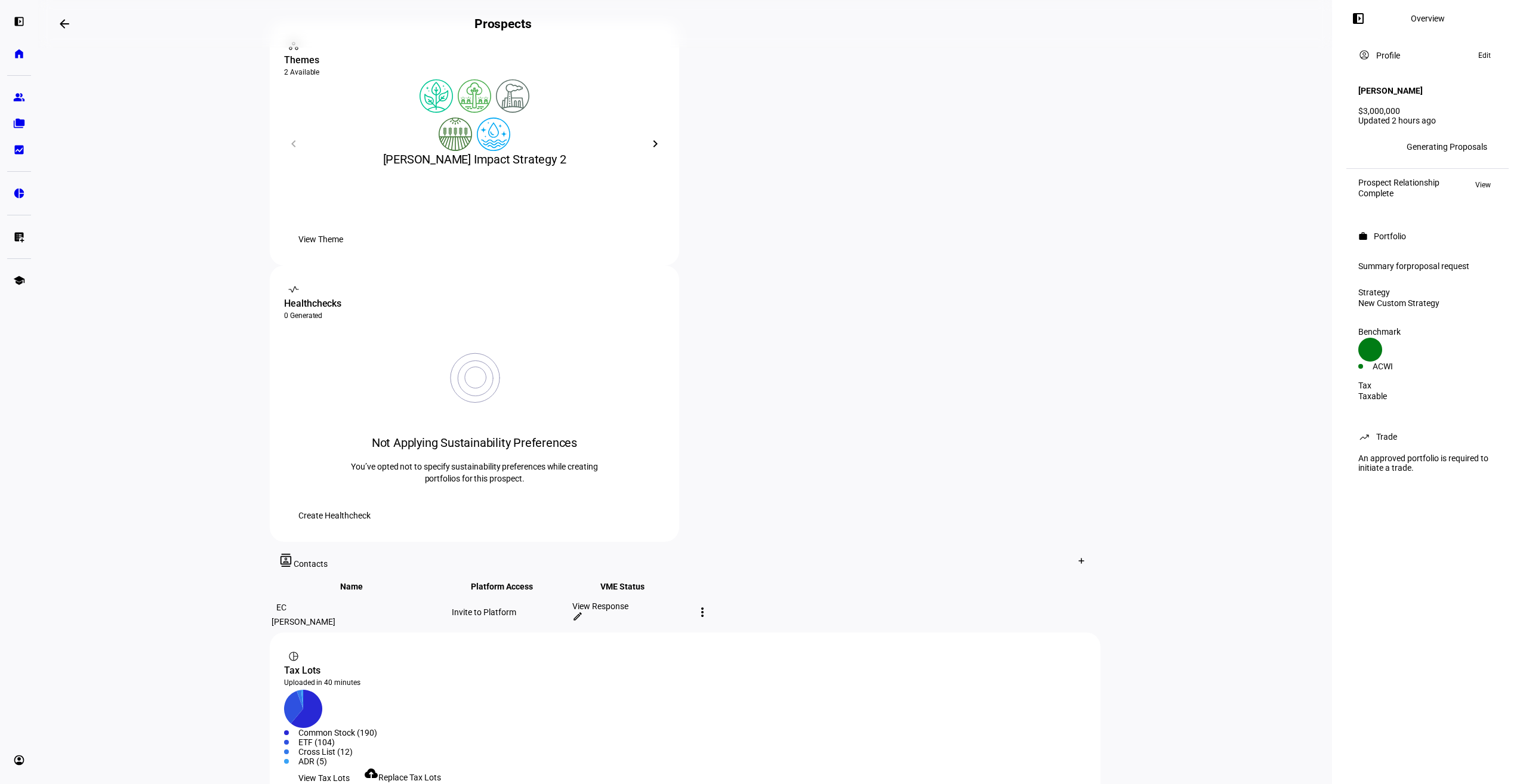
click at [1234, 313] on eth-layout-page-content "arrow_backwards Prospects Overview left_panel_close work Portfolio Generating h…" at bounding box center [686, 392] width 1294 height 784
click at [677, 368] on div "workspaces contact_support Themes 2 Available What is a Theme? [PERSON_NAME] Im…" at bounding box center [685, 281] width 831 height 520
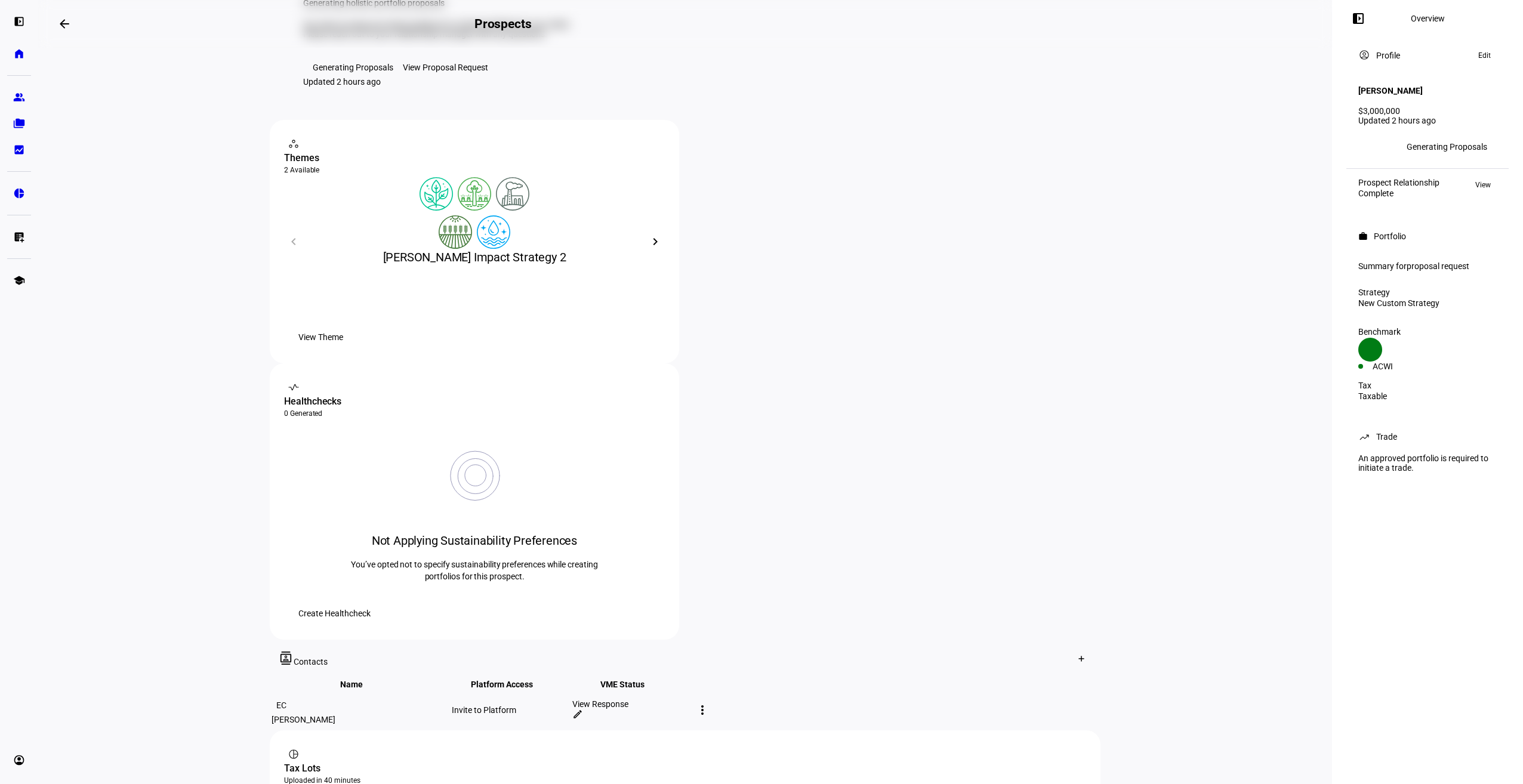
scroll to position [179, 0]
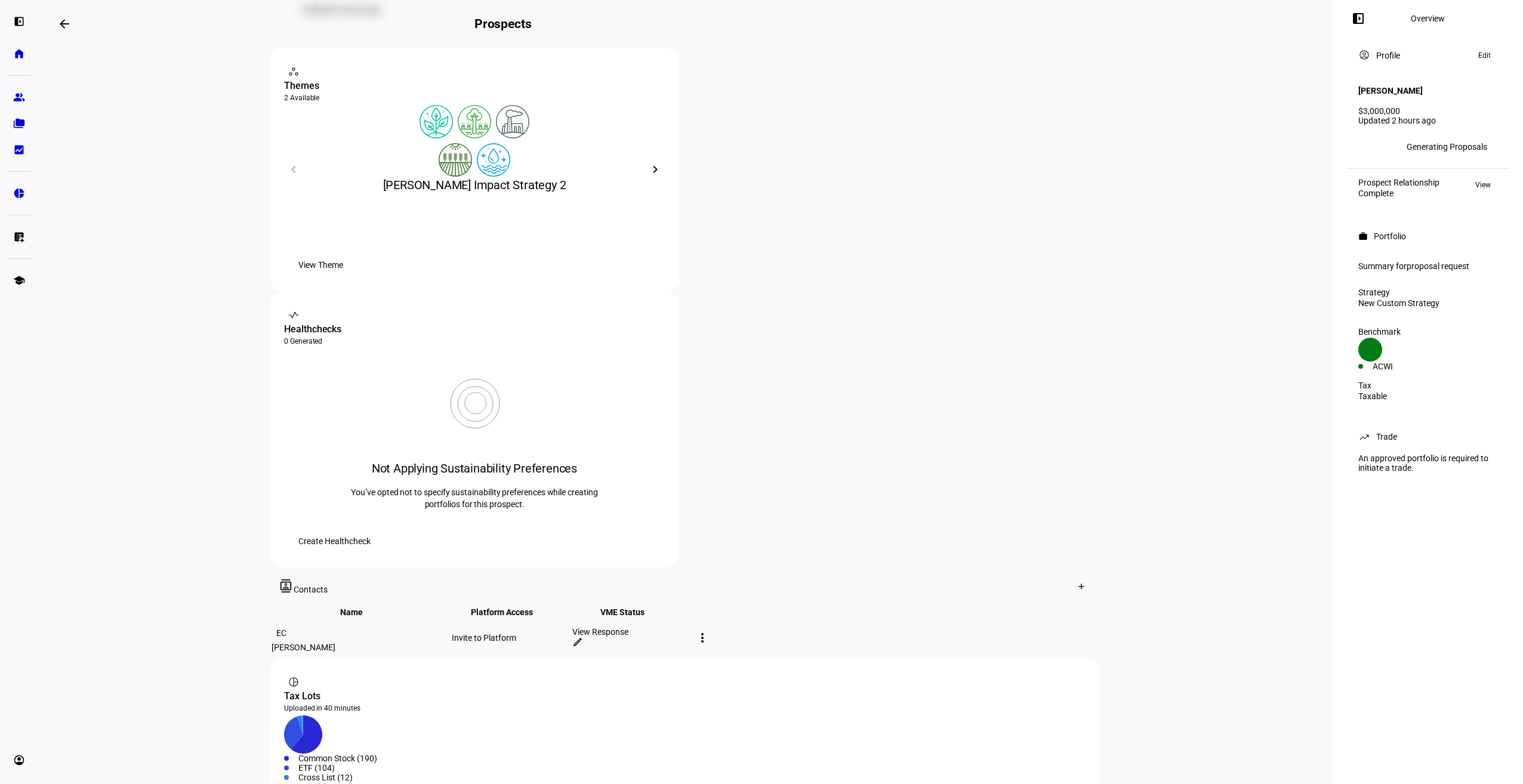
click at [680, 377] on div "workspaces contact_support Themes 2 Available What is a Theme? [PERSON_NAME] Im…" at bounding box center [685, 307] width 831 height 520
click at [294, 78] on mat-icon "contact_support" at bounding box center [293, 72] width 12 height 12
click at [651, 76] on icon at bounding box center [655, 72] width 8 height 8
click at [650, 177] on mat-icon "chevron_right" at bounding box center [655, 169] width 14 height 14
click at [290, 177] on mat-icon "chevron_left" at bounding box center [293, 169] width 14 height 14
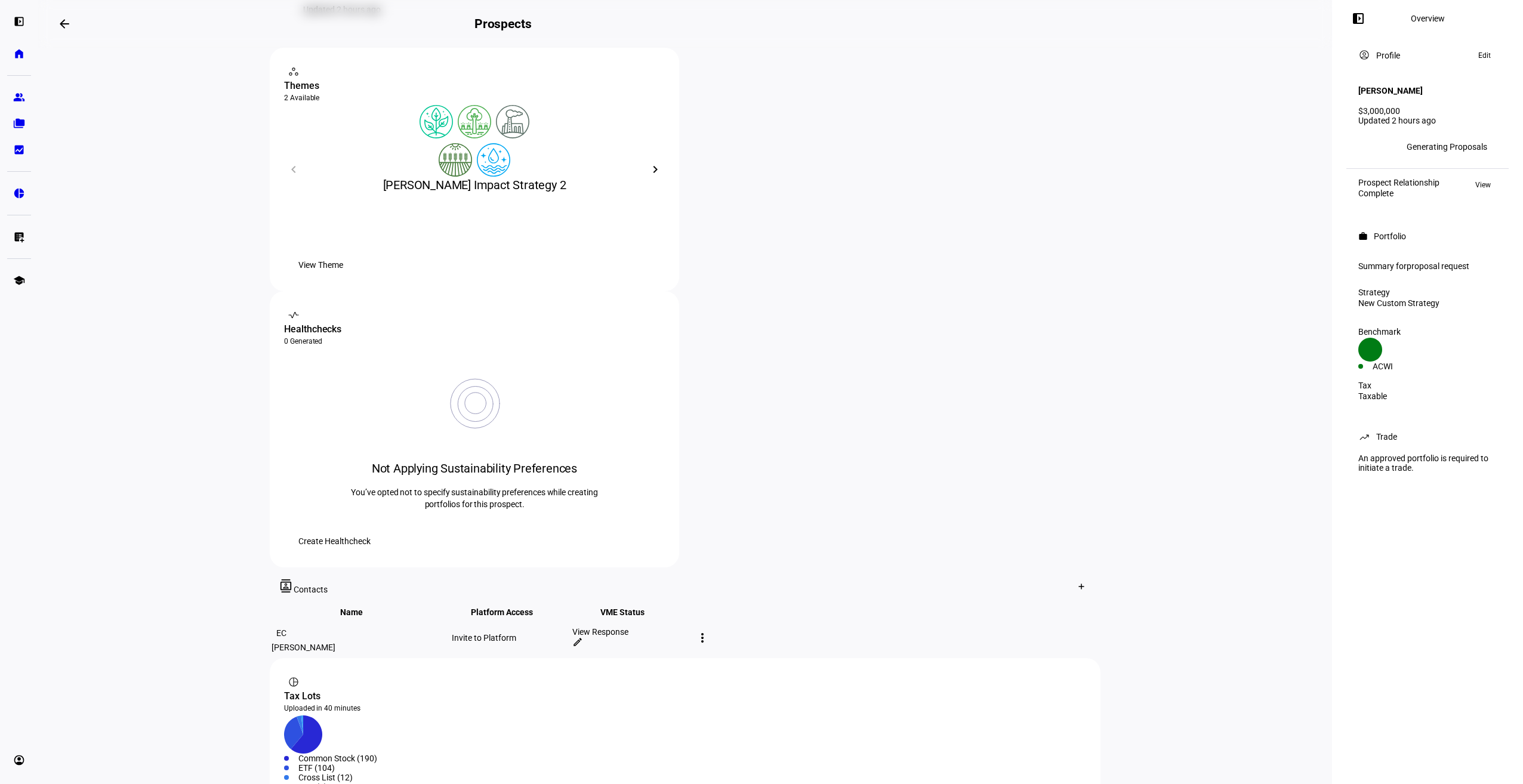
click at [651, 177] on mat-icon "chevron_right" at bounding box center [655, 169] width 14 height 14
click at [672, 291] on eth-card-medium "workspaces contact_support Themes 2 Available What is a Theme? [PERSON_NAME] Im…" at bounding box center [474, 169] width 409 height 244
click at [343, 277] on span "View Theme" at bounding box center [321, 265] width 45 height 24
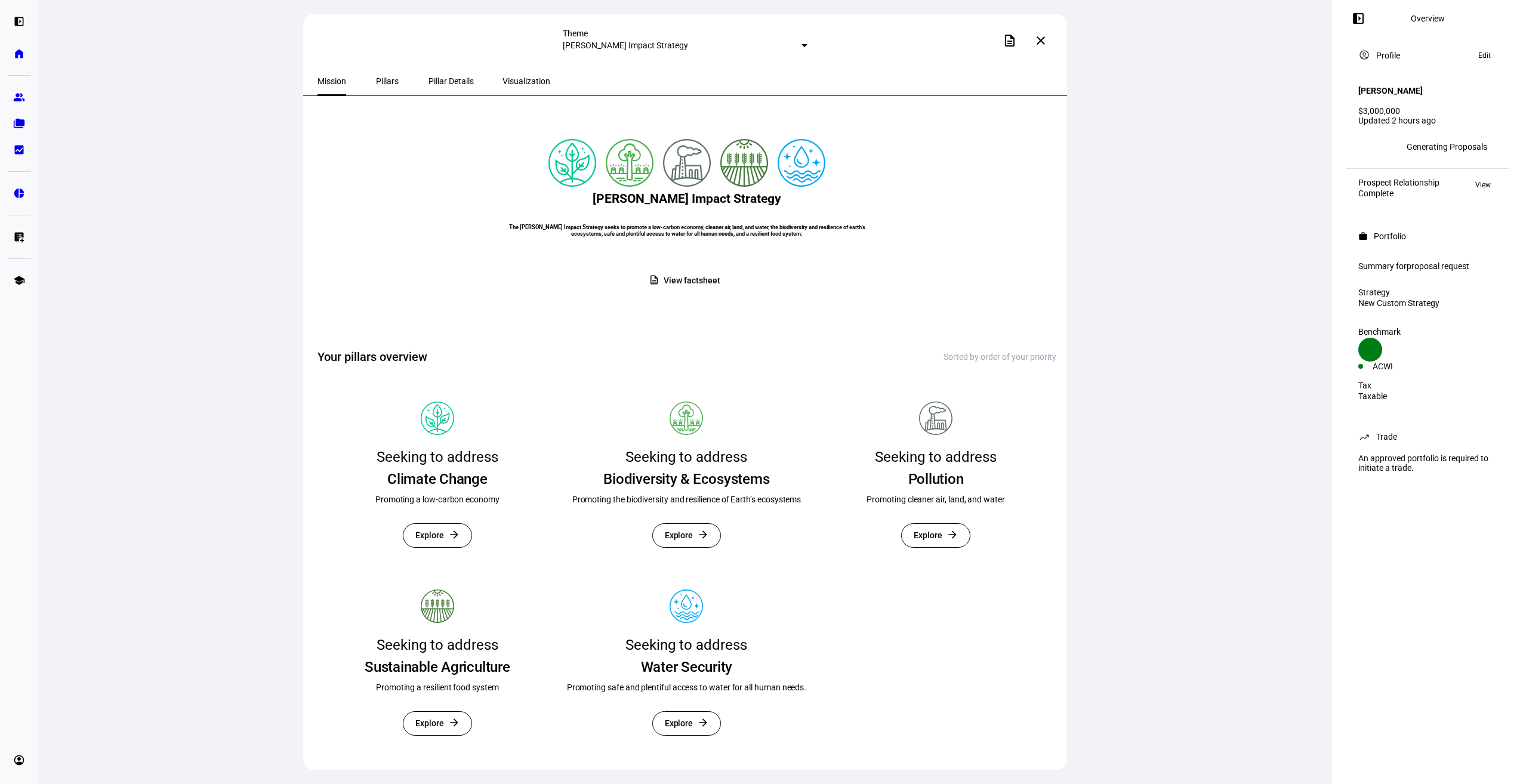
click at [1040, 42] on mat-icon "close" at bounding box center [1040, 40] width 14 height 14
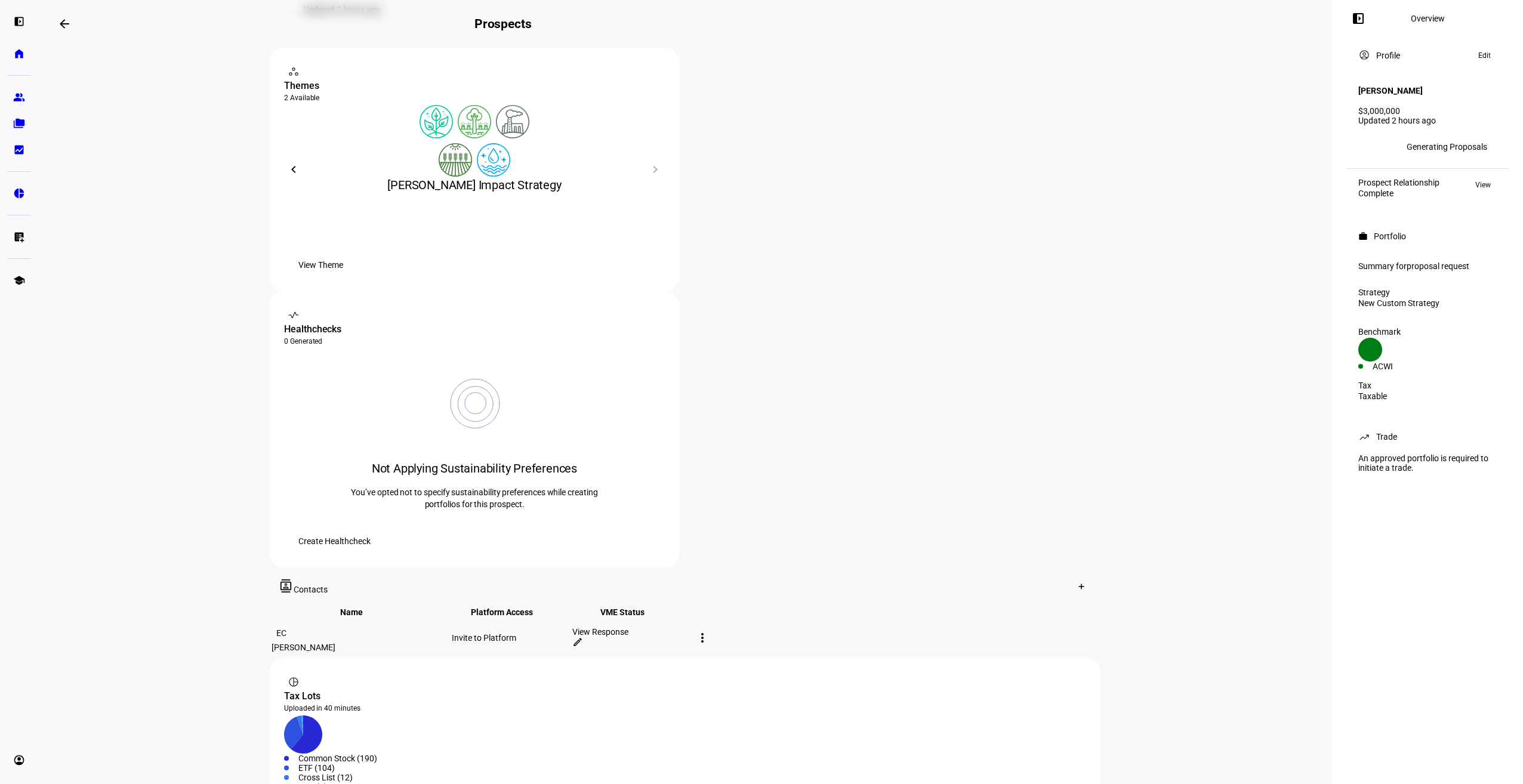
click at [1263, 235] on eth-layout-page-content "arrow_backwards Prospects Overview left_panel_close work Portfolio Generating h…" at bounding box center [686, 392] width 1294 height 784
drag, startPoint x: 1284, startPoint y: 279, endPoint x: 1268, endPoint y: 284, distance: 16.8
click at [1284, 279] on eth-layout-page-content "arrow_backwards Prospects Overview left_panel_close work Portfolio Generating h…" at bounding box center [686, 392] width 1294 height 784
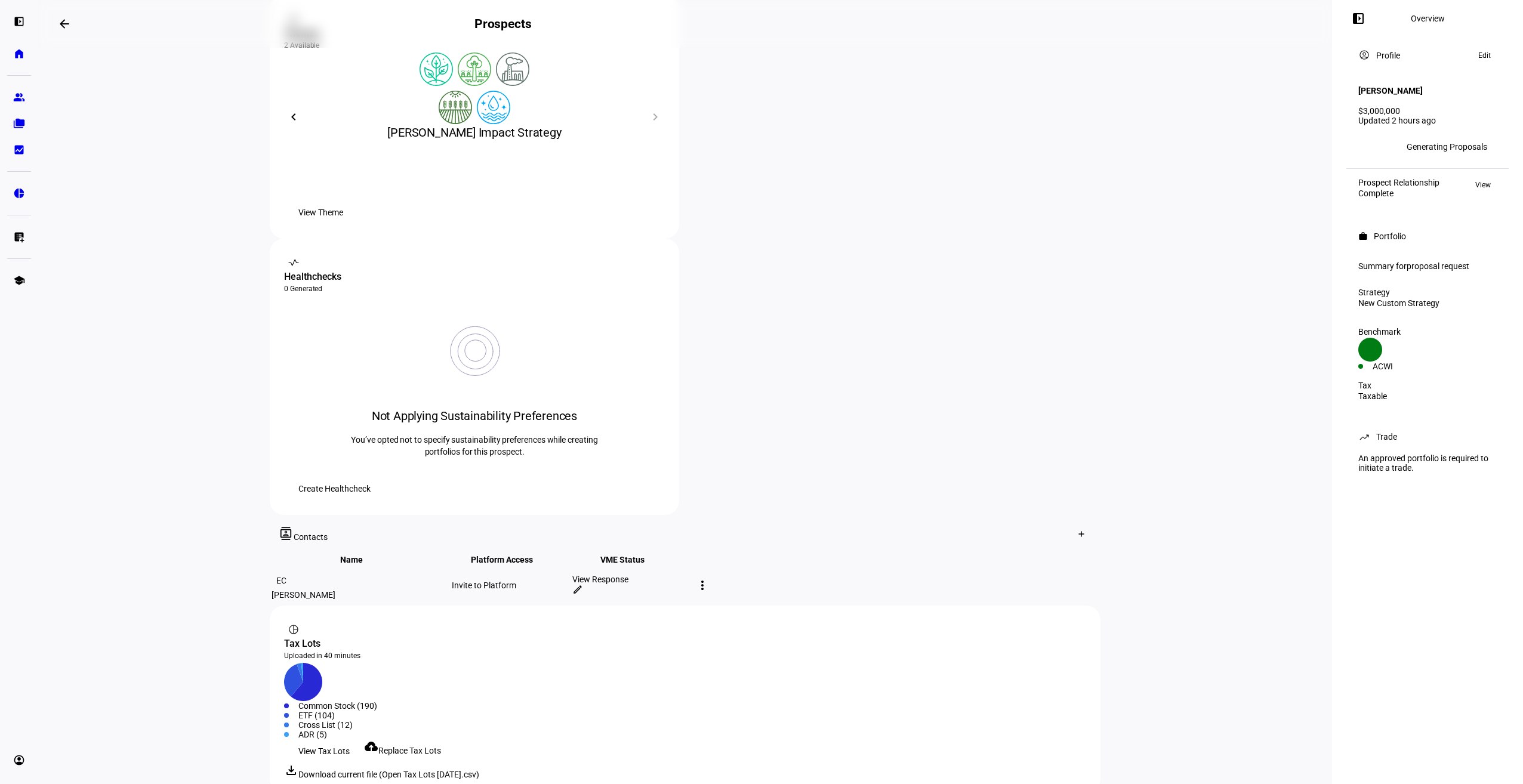
scroll to position [265, 0]
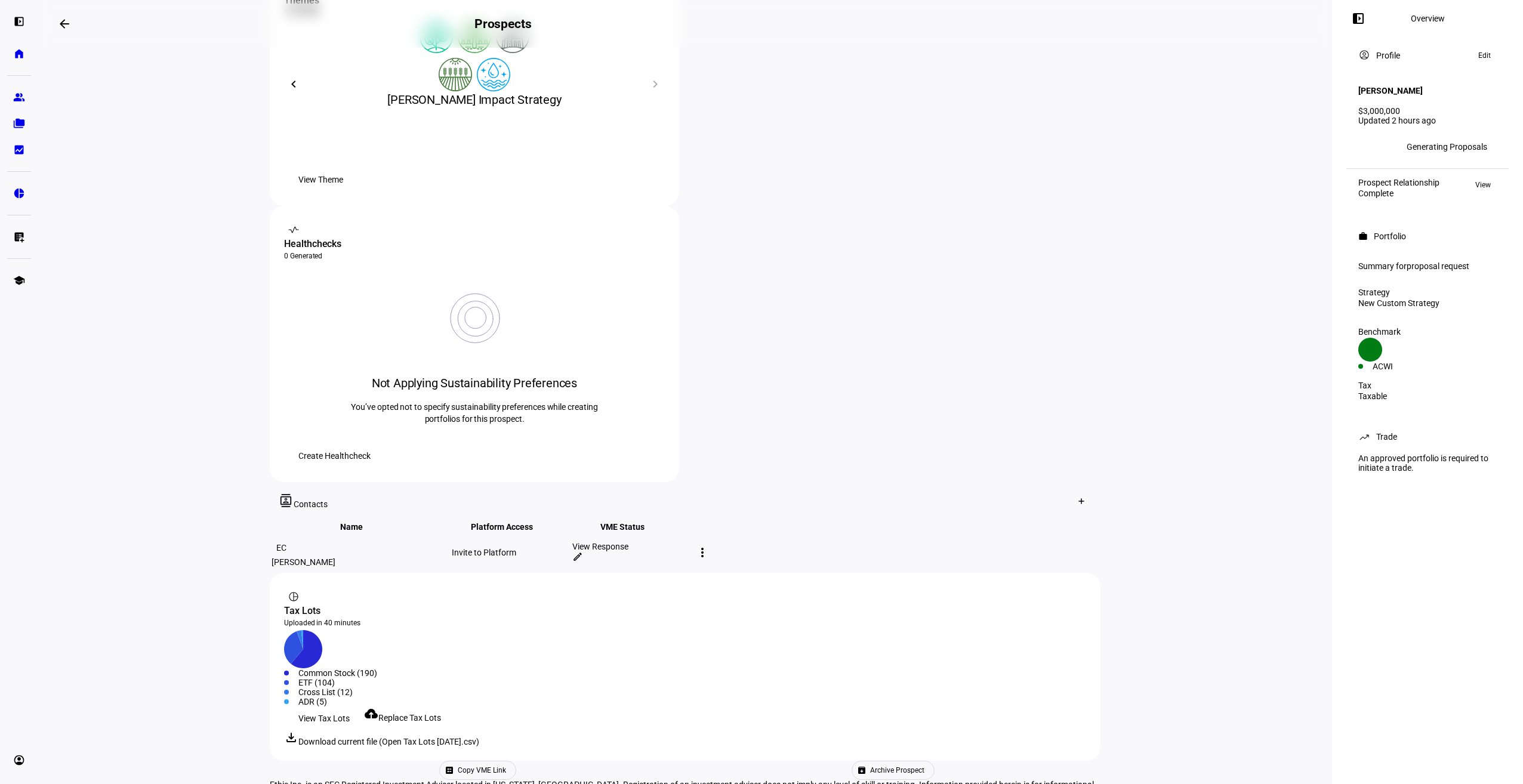
click at [1210, 346] on eth-layout-page-content "arrow_backwards Prospects Overview left_panel_close work Portfolio Generating h…" at bounding box center [686, 392] width 1294 height 784
